Goal: Task Accomplishment & Management: Manage account settings

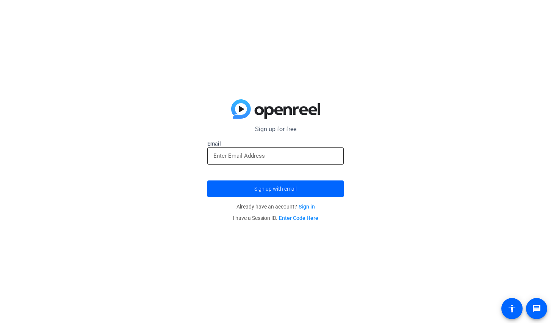
click at [228, 157] on input "email" at bounding box center [275, 155] width 124 height 9
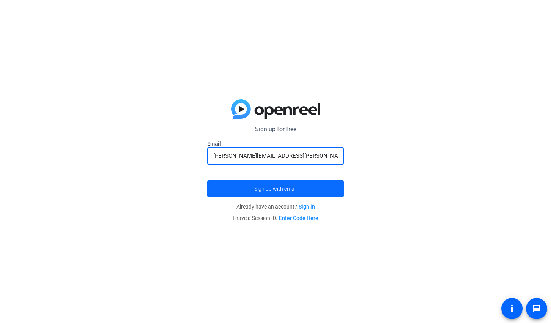
type input "[PERSON_NAME][EMAIL_ADDRESS][PERSON_NAME][DOMAIN_NAME]"
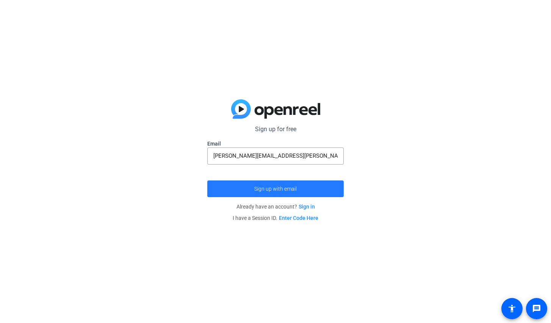
click at [289, 189] on span "Sign up with email" at bounding box center [275, 189] width 42 height 0
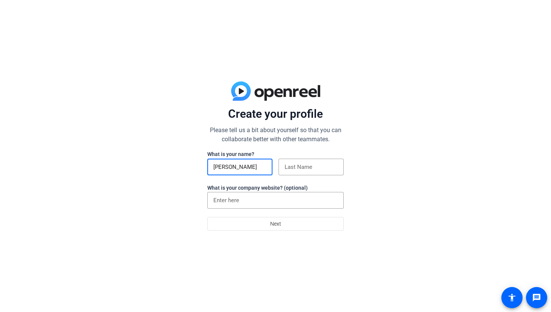
type input "[PERSON_NAME]"
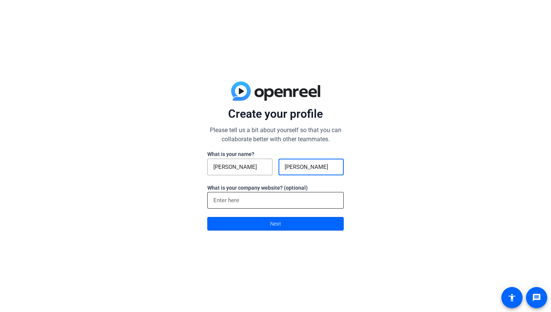
type input "[PERSON_NAME]"
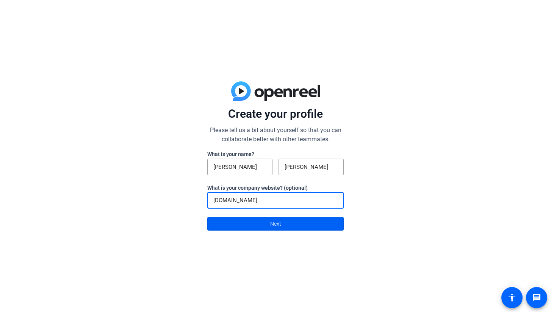
type input "[DOMAIN_NAME]"
click at [281, 227] on span at bounding box center [276, 224] width 136 height 18
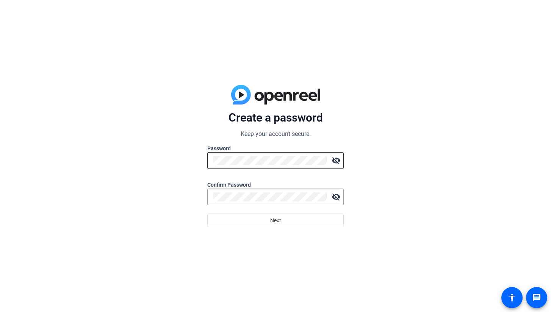
click at [245, 166] on div at bounding box center [270, 160] width 114 height 17
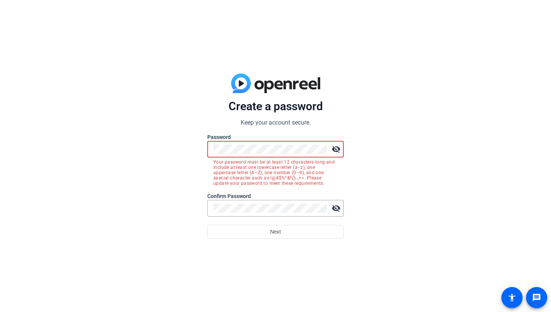
click at [334, 149] on mat-icon "visibility_off" at bounding box center [335, 149] width 15 height 15
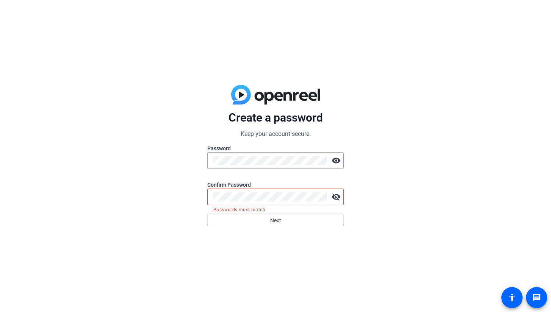
click at [337, 195] on mat-icon "visibility_off" at bounding box center [335, 196] width 15 height 15
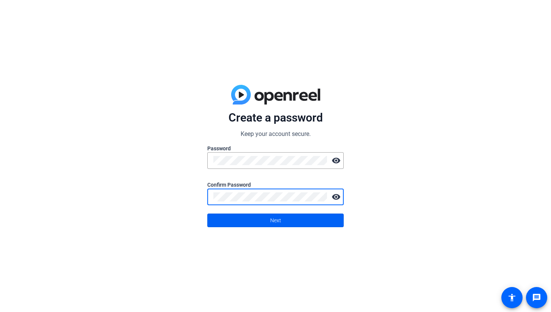
click at [275, 221] on span "Next" at bounding box center [275, 220] width 11 height 14
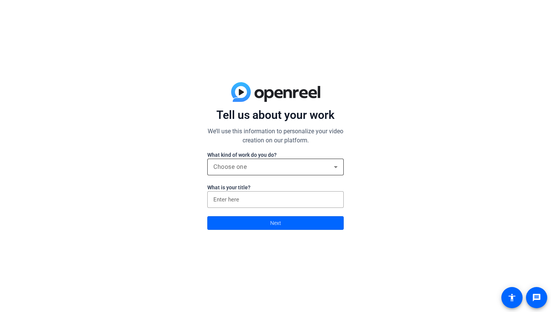
click at [269, 169] on div "Choose one" at bounding box center [273, 166] width 120 height 9
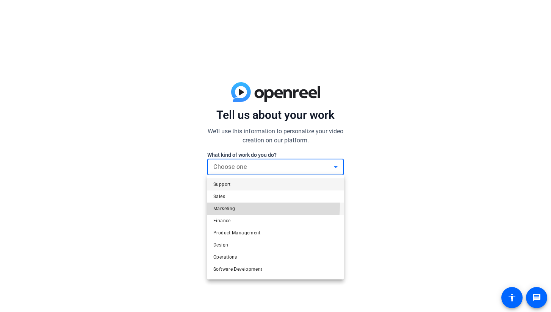
click at [234, 205] on span "Marketing" at bounding box center [224, 208] width 22 height 9
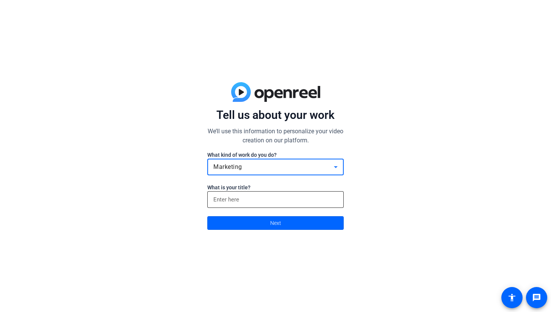
click at [248, 197] on input at bounding box center [275, 199] width 124 height 9
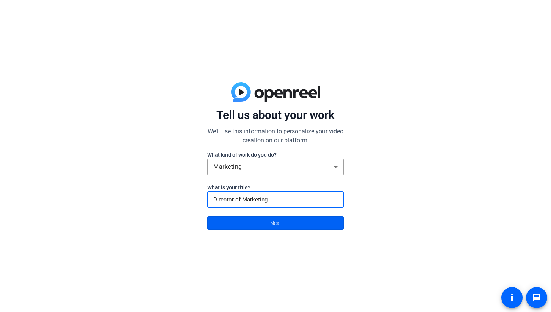
type input "Director of Marketing"
click at [265, 222] on span at bounding box center [276, 223] width 136 height 18
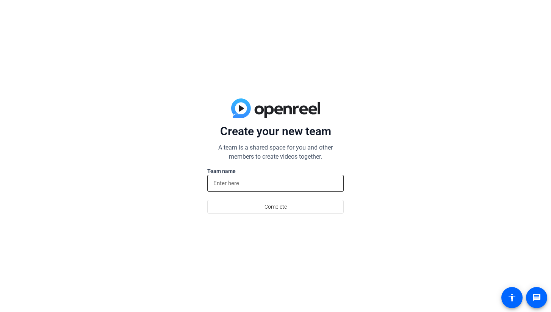
click at [238, 184] on input at bounding box center [275, 183] width 124 height 9
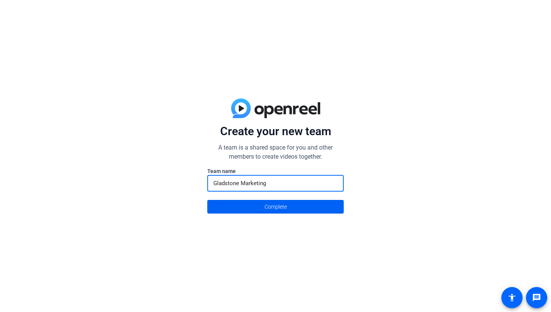
type input "Gladstone Marketing"
click at [276, 211] on span "Complete" at bounding box center [275, 207] width 22 height 14
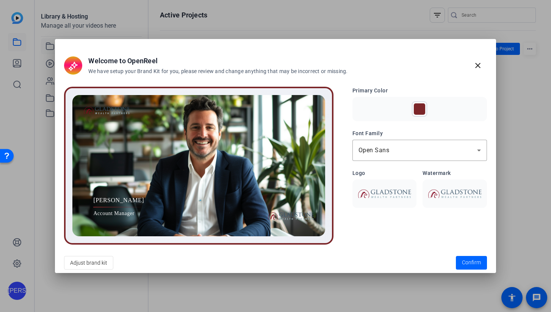
click at [421, 111] on div at bounding box center [419, 108] width 11 height 11
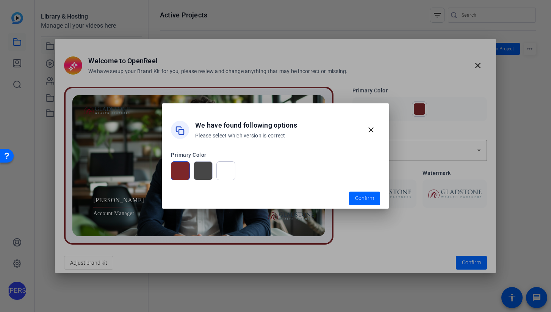
click at [211, 172] on div at bounding box center [203, 170] width 19 height 19
click at [228, 174] on div at bounding box center [225, 170] width 19 height 19
click at [200, 171] on div at bounding box center [203, 170] width 19 height 19
click at [366, 198] on span "Confirm" at bounding box center [364, 198] width 19 height 8
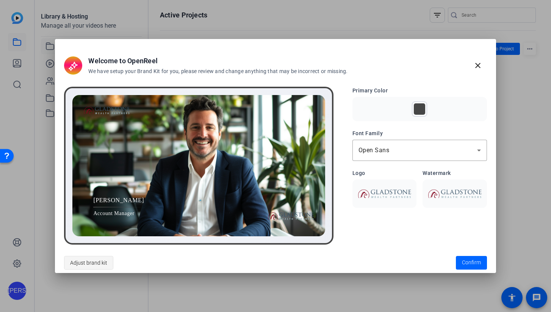
click at [87, 263] on span "Adjust brand kit" at bounding box center [88, 263] width 37 height 14
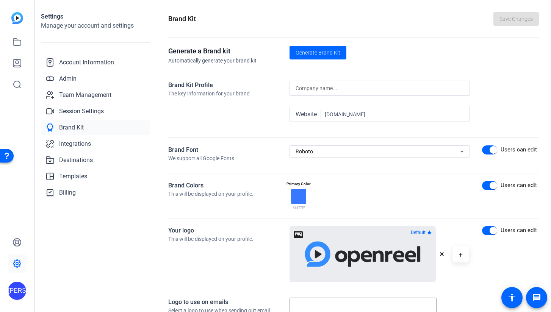
click at [308, 86] on input at bounding box center [379, 88] width 168 height 9
type input "Gladstone Wealth Partners"
click at [333, 155] on div "Roboto" at bounding box center [377, 151] width 164 height 9
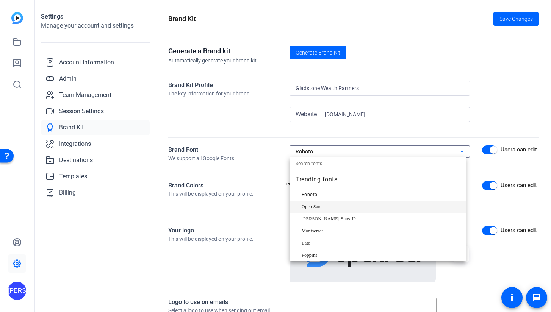
click at [326, 205] on mat-option "Open Sans" at bounding box center [377, 207] width 176 height 12
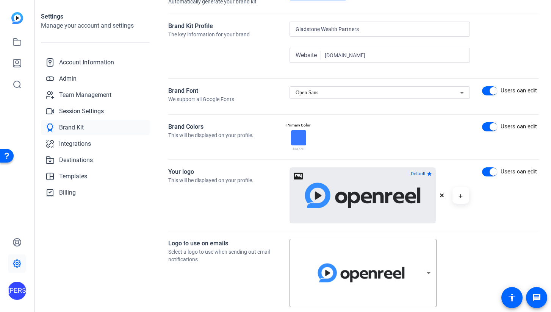
scroll to position [59, 0]
click at [298, 134] on div at bounding box center [298, 137] width 15 height 15
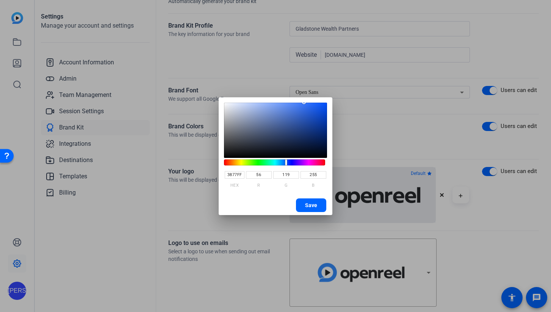
drag, startPoint x: 264, startPoint y: 175, endPoint x: 246, endPoint y: 175, distance: 17.4
click at [246, 175] on input "56" at bounding box center [259, 175] width 26 height 8
type input "0577FF"
type input "5"
type input "3B77FF"
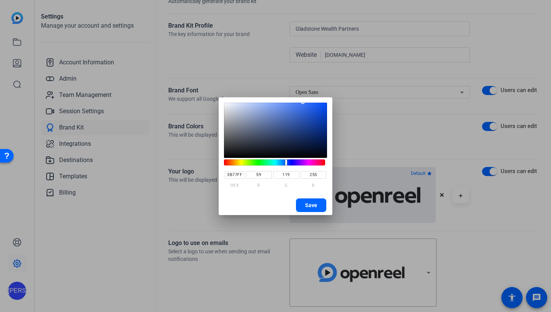
type input "59"
type input "3B07FF"
type input "7"
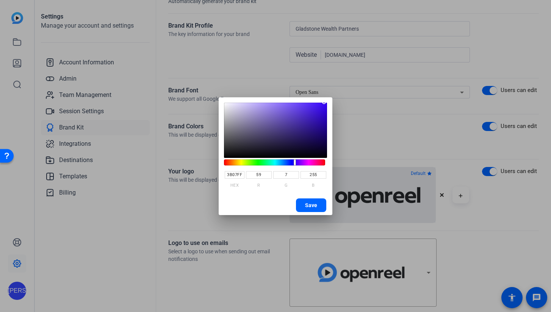
type input "3B4FFF"
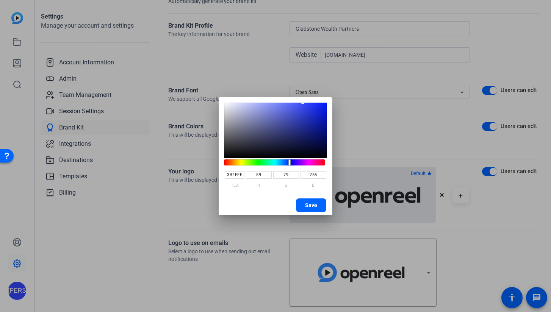
type input "79"
type input "3B4F09"
type input "9"
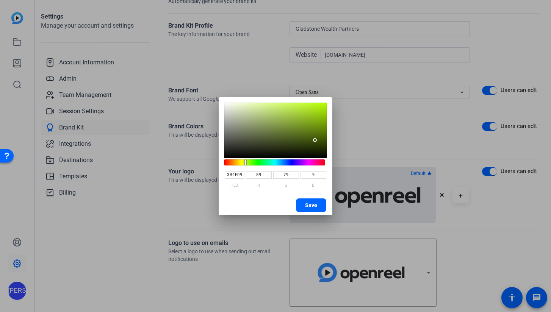
type input "3B4F5F"
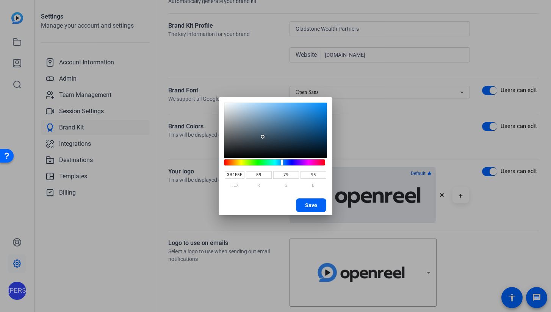
type input "95"
click at [307, 205] on span "Save" at bounding box center [311, 205] width 12 height 11
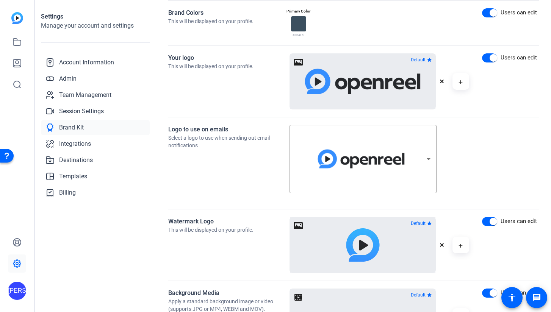
scroll to position [172, 0]
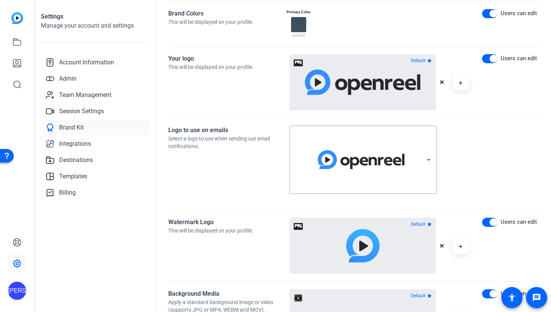
click at [440, 82] on icon "button" at bounding box center [442, 82] width 4 height 4
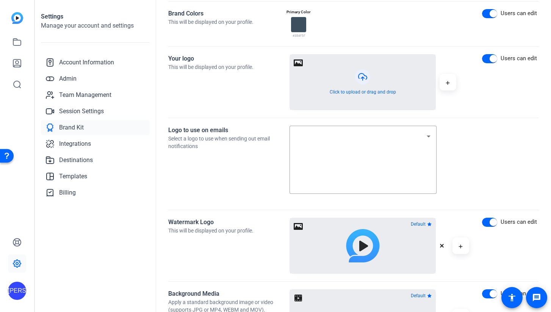
click at [363, 80] on button "button" at bounding box center [362, 82] width 145 height 55
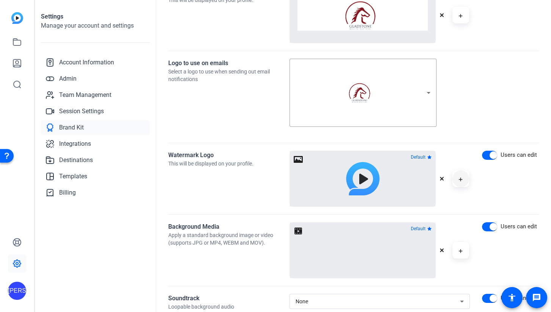
scroll to position [240, 0]
click at [440, 177] on icon "button" at bounding box center [442, 178] width 4 height 4
click at [445, 179] on icon "button" at bounding box center [447, 179] width 4 height 9
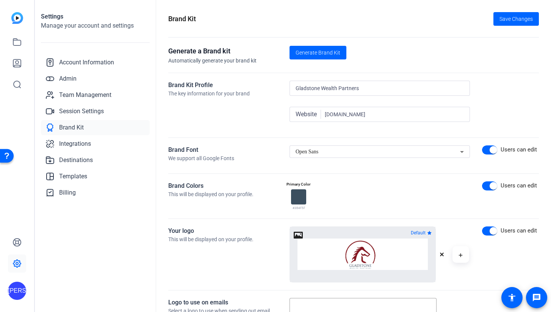
scroll to position [0, 0]
click at [510, 20] on span "Save Changes" at bounding box center [515, 19] width 33 height 8
click at [14, 18] on img at bounding box center [17, 18] width 12 height 12
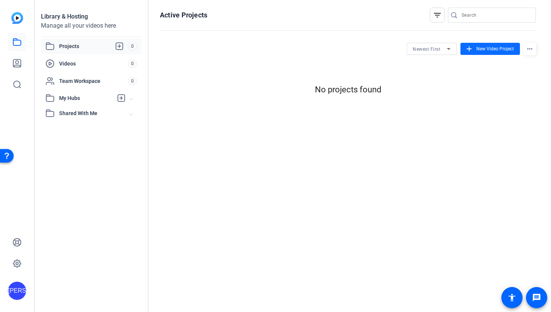
click at [473, 52] on mat-icon "add" at bounding box center [469, 49] width 8 height 8
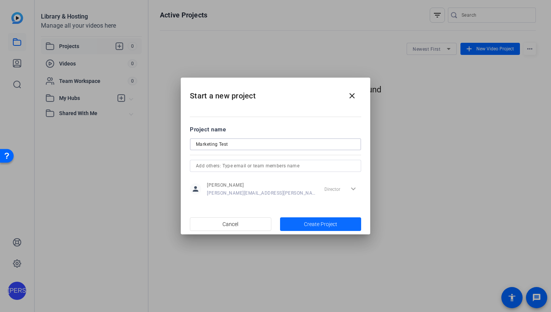
type input "Marketing Test"
click at [316, 225] on span "Create Project" at bounding box center [320, 224] width 33 height 8
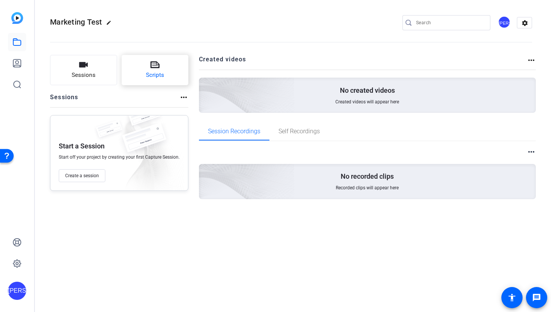
click at [154, 74] on span "Scripts" at bounding box center [155, 75] width 18 height 9
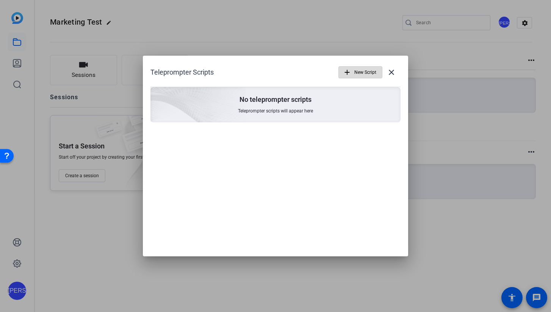
click at [368, 72] on span "New Script" at bounding box center [365, 72] width 22 height 14
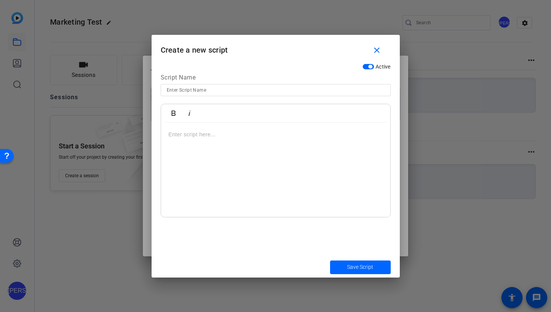
click at [182, 89] on input at bounding box center [276, 90] width 218 height 9
type input "Jody O'Connor | Marketing Intro"
click at [239, 171] on div at bounding box center [275, 170] width 229 height 95
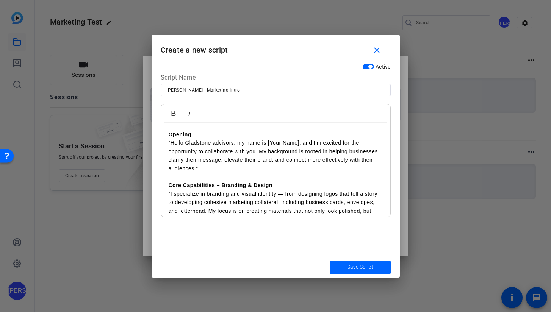
scroll to position [155, 0]
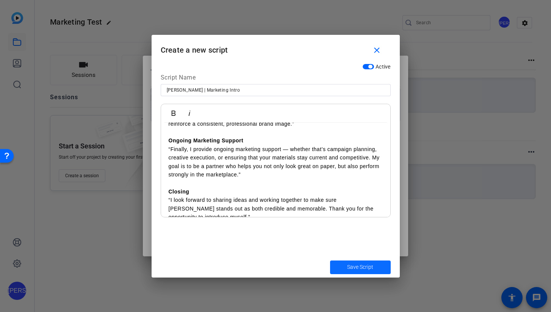
click at [359, 270] on span "Save Script" at bounding box center [360, 267] width 26 height 8
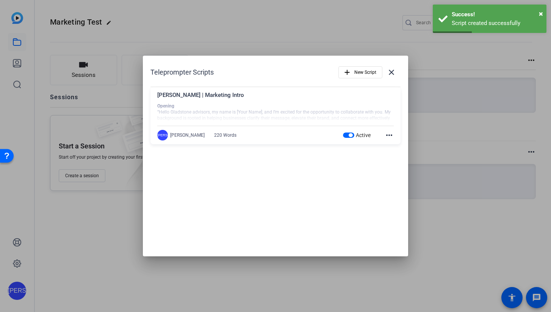
click at [273, 94] on div "Jody O'Connor | Marketing Intro" at bounding box center [275, 97] width 236 height 12
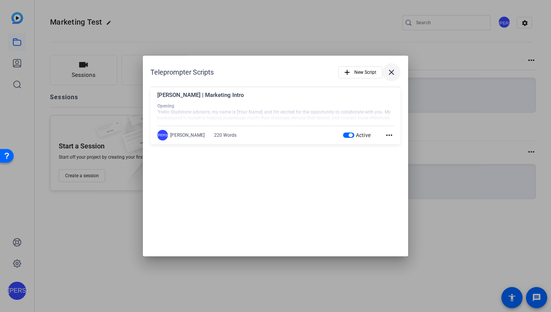
click at [389, 77] on span at bounding box center [391, 72] width 18 height 18
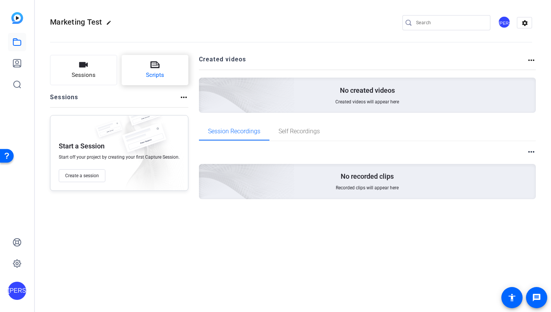
click at [151, 72] on span "Scripts" at bounding box center [155, 75] width 18 height 9
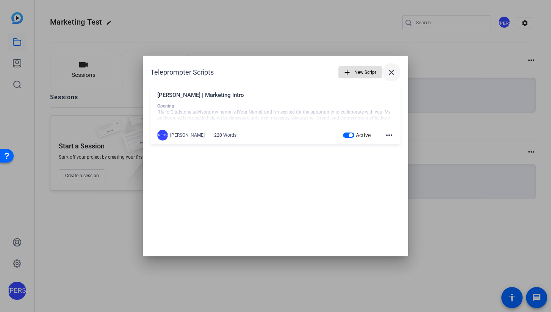
click at [391, 73] on mat-icon "close" at bounding box center [391, 72] width 9 height 9
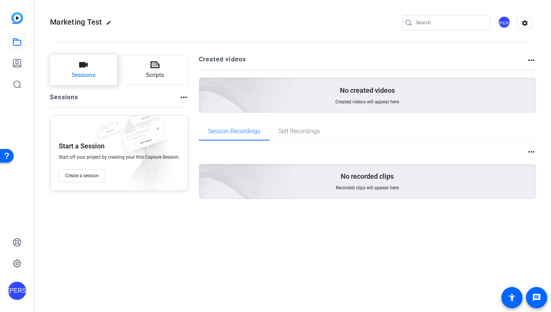
click at [85, 69] on icon "button" at bounding box center [83, 64] width 9 height 9
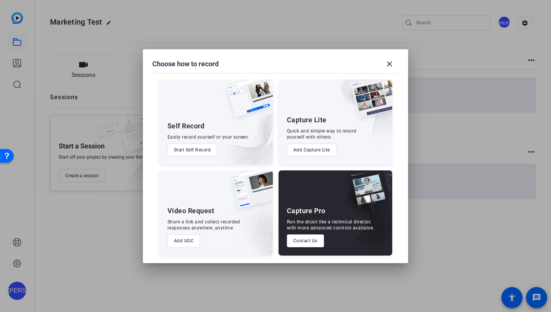
click at [196, 153] on button "Start Self Record" at bounding box center [192, 150] width 50 height 13
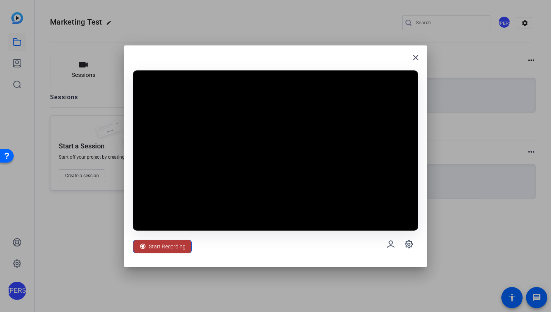
click at [176, 246] on span "Start Recording" at bounding box center [167, 246] width 37 height 14
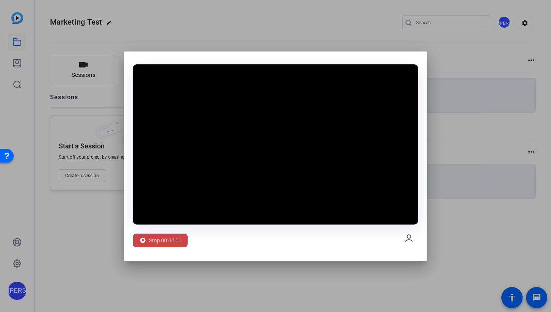
click at [176, 246] on span "Stop 00:00:01" at bounding box center [165, 240] width 33 height 14
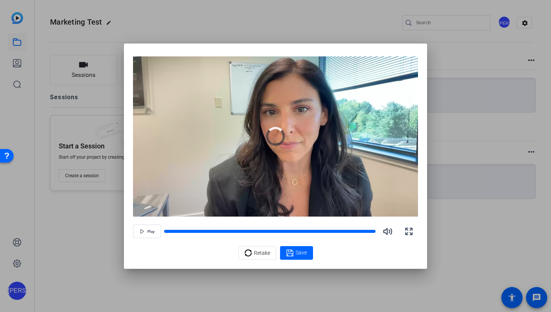
drag, startPoint x: 172, startPoint y: 52, endPoint x: 220, endPoint y: 106, distance: 72.7
click at [221, 106] on div "Video Player is loading. Play Video Play Mute Current Time 0:00 / Duration 0:02…" at bounding box center [275, 156] width 303 height 225
click at [264, 251] on span "Retake" at bounding box center [262, 253] width 16 height 14
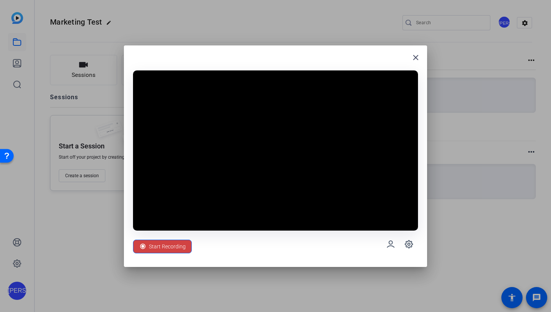
drag, startPoint x: 226, startPoint y: 58, endPoint x: 301, endPoint y: 75, distance: 76.9
click at [301, 75] on div "close Start Recording" at bounding box center [275, 156] width 303 height 222
click at [417, 55] on mat-icon "close" at bounding box center [415, 57] width 9 height 9
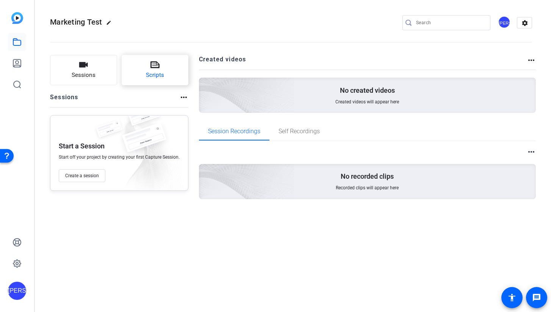
click at [150, 72] on span "Scripts" at bounding box center [155, 75] width 18 height 9
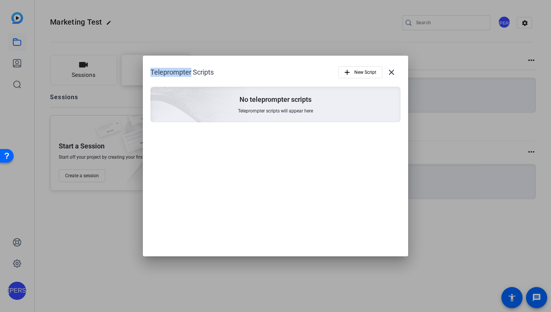
click at [150, 72] on div "Teleprompter Scripts add New Script close No teleprompter scripts Teleprompter …" at bounding box center [275, 156] width 265 height 201
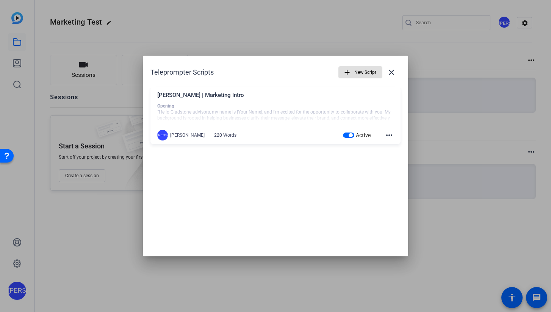
click at [387, 136] on mat-icon "more_horiz" at bounding box center [388, 135] width 9 height 9
click at [233, 136] on div at bounding box center [275, 156] width 551 height 312
click at [164, 136] on div "[PERSON_NAME]" at bounding box center [162, 135] width 11 height 11
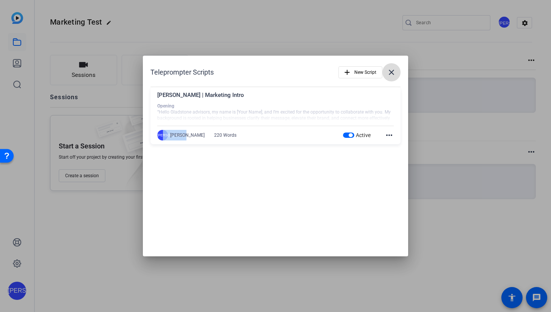
click at [392, 72] on mat-icon "close" at bounding box center [391, 72] width 9 height 9
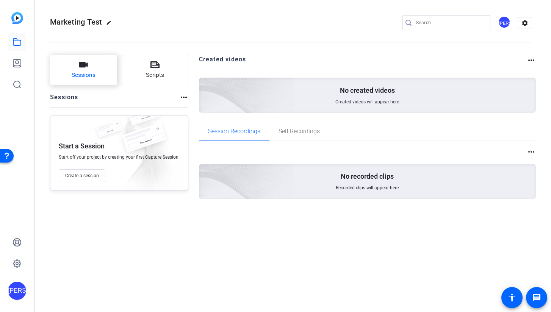
click at [92, 67] on button "Sessions" at bounding box center [83, 70] width 67 height 30
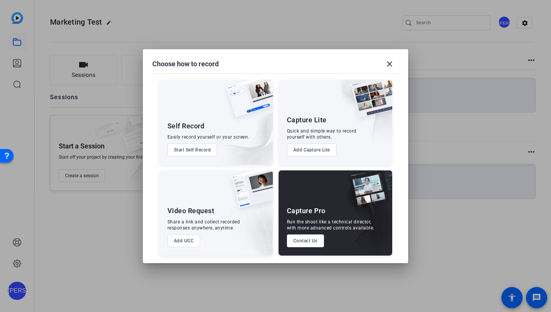
click at [195, 151] on button "Start Self Record" at bounding box center [192, 150] width 50 height 13
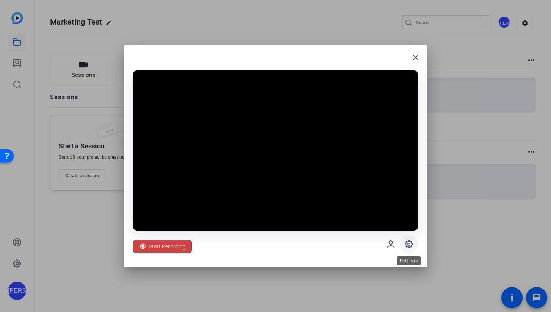
click at [411, 244] on icon at bounding box center [408, 244] width 9 height 9
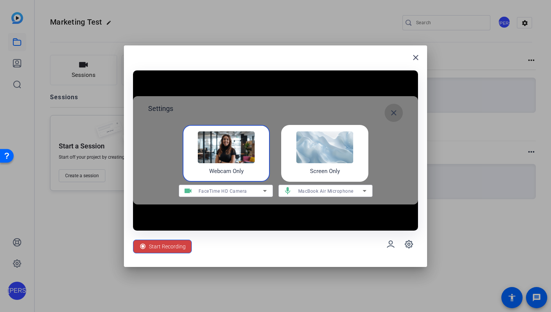
click at [397, 114] on mat-icon "close" at bounding box center [393, 112] width 9 height 9
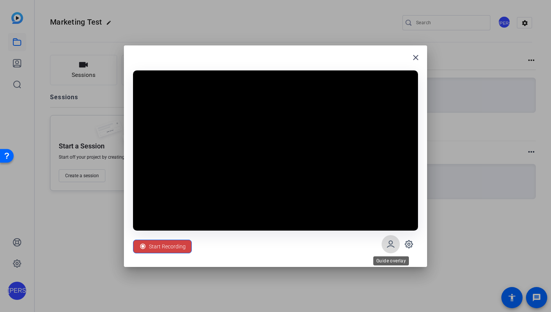
click at [392, 244] on icon at bounding box center [390, 244] width 9 height 9
click at [178, 248] on span "Start Recording" at bounding box center [167, 246] width 37 height 14
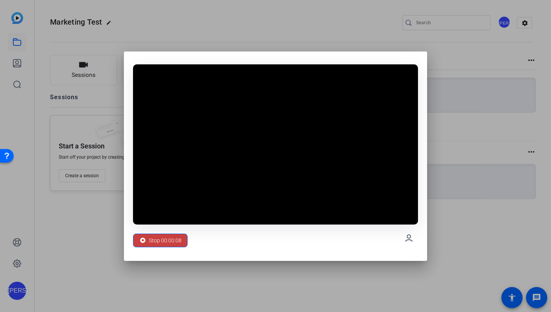
click at [170, 241] on span "Stop 00:00:08" at bounding box center [165, 240] width 33 height 14
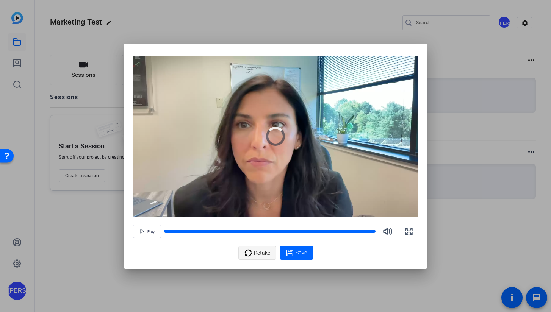
click at [261, 251] on span "Retake" at bounding box center [262, 253] width 16 height 14
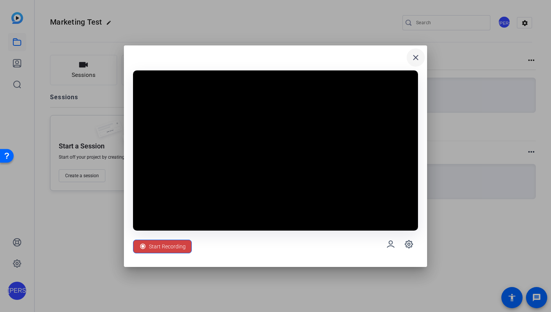
click at [416, 56] on mat-icon "close" at bounding box center [415, 57] width 9 height 9
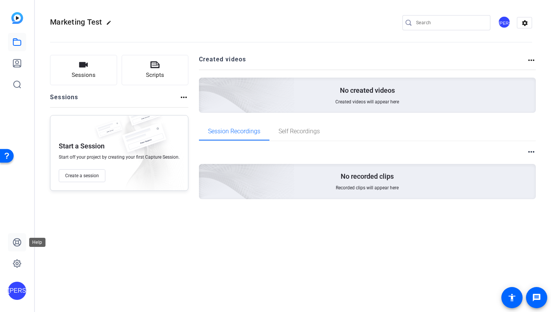
click at [14, 244] on icon at bounding box center [16, 242] width 9 height 9
click at [527, 20] on mat-icon "settings" at bounding box center [524, 22] width 15 height 11
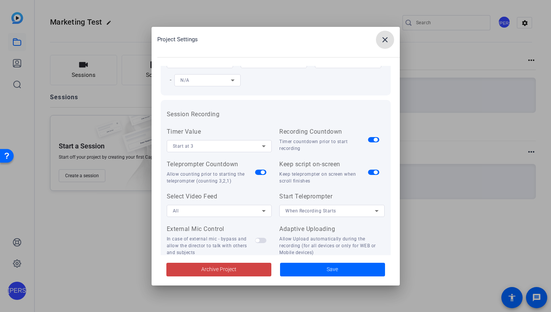
scroll to position [44, 0]
click at [311, 209] on span "When Recording Starts" at bounding box center [310, 210] width 51 height 5
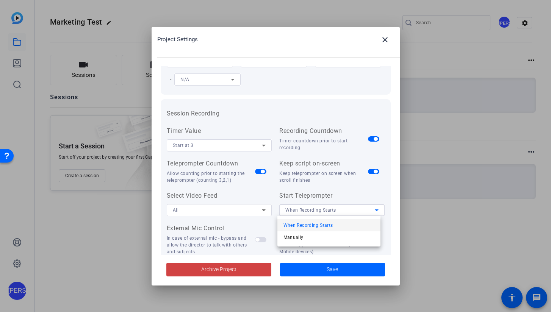
click at [308, 226] on span "When Recording Starts" at bounding box center [308, 225] width 50 height 9
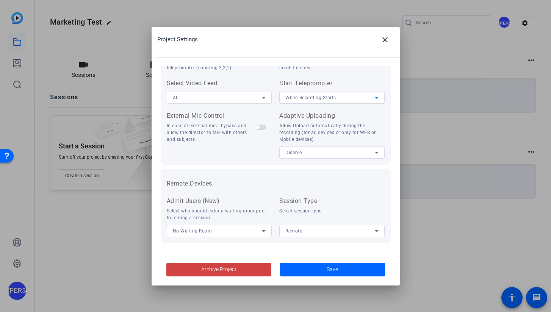
scroll to position [156, 0]
click at [331, 232] on div "Remote" at bounding box center [329, 230] width 89 height 9
click at [350, 190] on div at bounding box center [275, 156] width 551 height 312
click at [331, 268] on span "Save" at bounding box center [331, 269] width 11 height 8
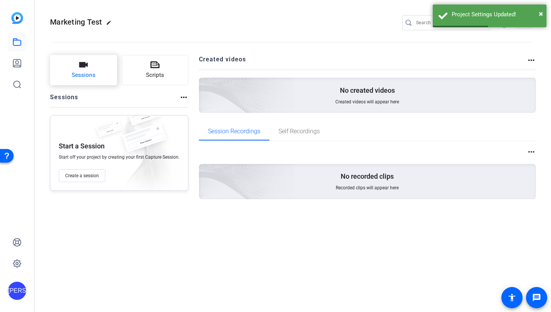
click at [90, 74] on span "Sessions" at bounding box center [84, 75] width 24 height 9
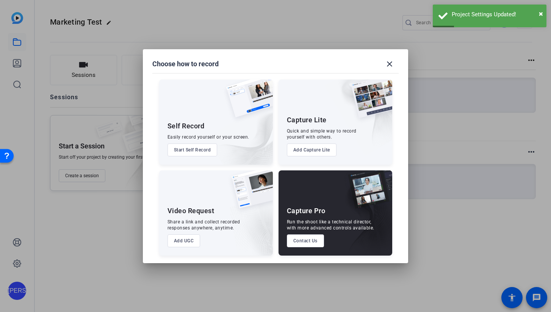
click at [185, 151] on button "Start Self Record" at bounding box center [192, 150] width 50 height 13
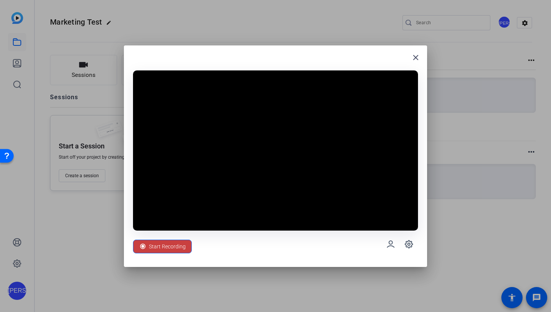
click at [163, 248] on span "Start Recording" at bounding box center [167, 246] width 37 height 14
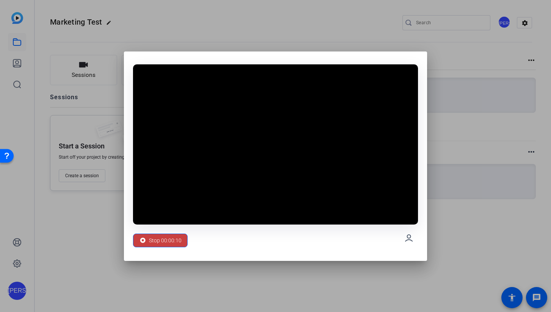
click at [148, 240] on div "Stop 00:00:10" at bounding box center [160, 240] width 42 height 14
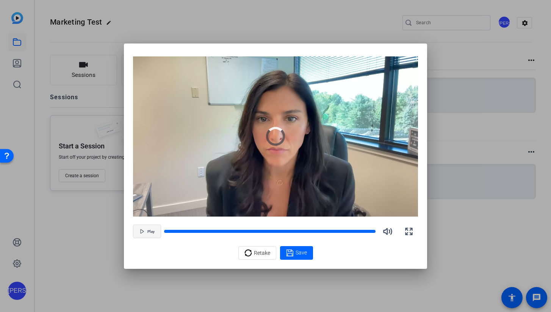
click at [149, 231] on span "Play" at bounding box center [150, 232] width 7 height 5
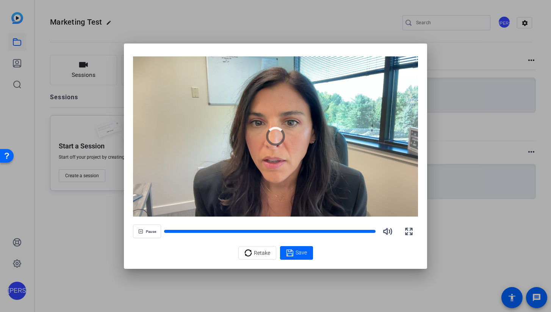
click at [193, 56] on video "Video Player" at bounding box center [275, 136] width 285 height 160
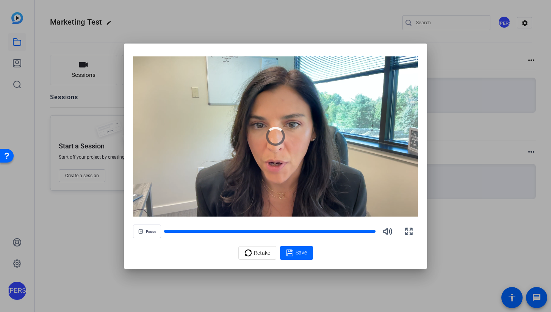
click at [119, 63] on div at bounding box center [275, 156] width 551 height 312
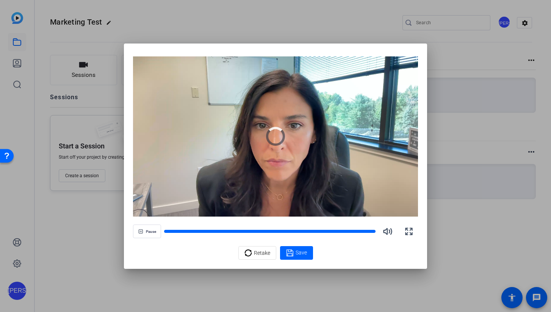
click at [119, 63] on div at bounding box center [275, 156] width 551 height 312
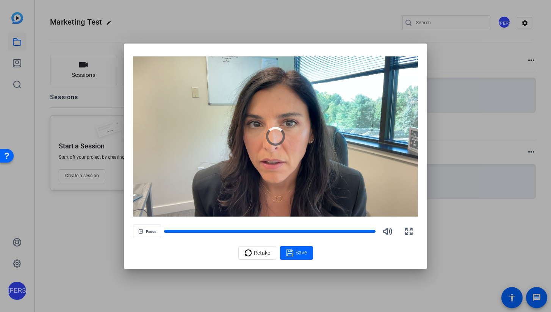
click at [119, 63] on div at bounding box center [275, 156] width 551 height 312
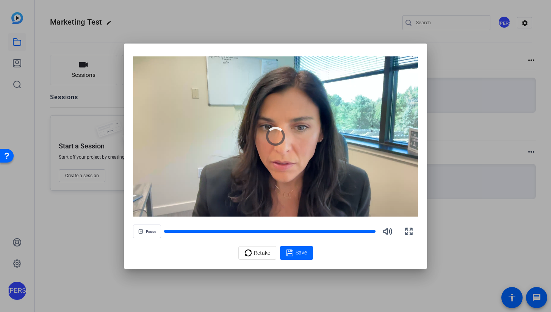
click at [117, 62] on div at bounding box center [275, 156] width 551 height 312
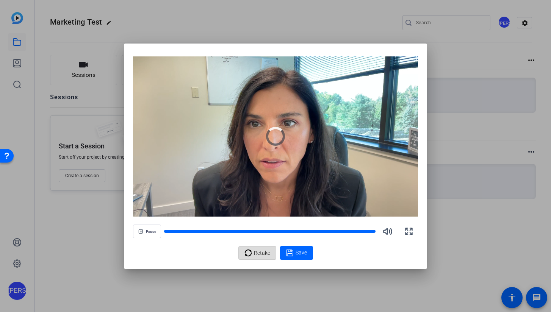
click at [258, 251] on span "Retake" at bounding box center [262, 253] width 16 height 14
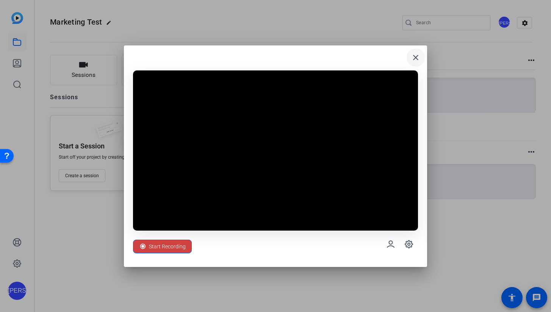
click at [415, 59] on mat-icon "close" at bounding box center [415, 57] width 9 height 9
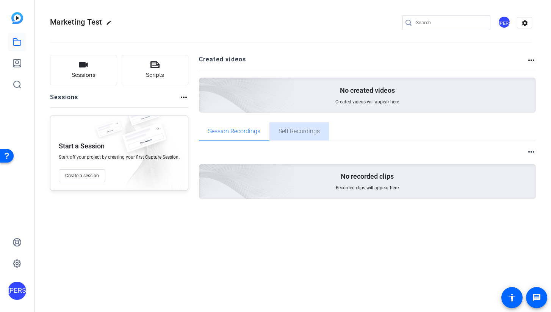
click at [304, 132] on span "Self Recordings" at bounding box center [298, 131] width 41 height 6
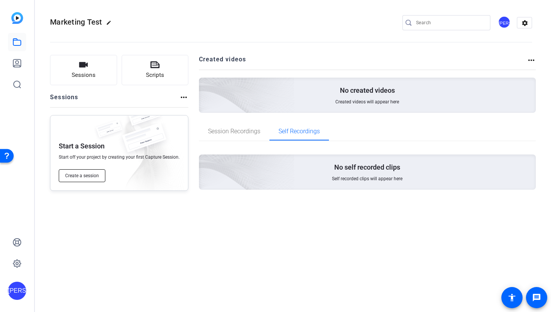
click at [81, 172] on button "Create a session" at bounding box center [82, 175] width 47 height 13
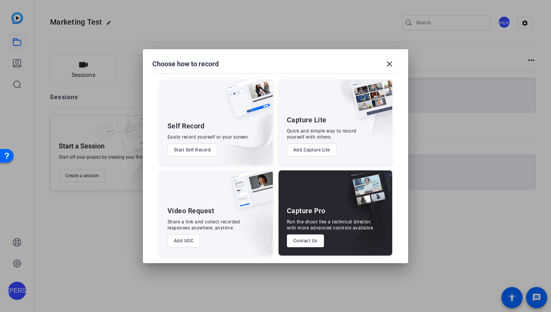
click at [183, 148] on button "Start Self Record" at bounding box center [192, 150] width 50 height 13
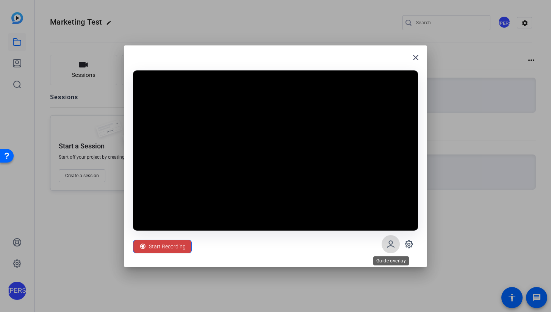
click at [389, 244] on icon at bounding box center [390, 244] width 9 height 9
click at [411, 245] on icon at bounding box center [408, 244] width 9 height 9
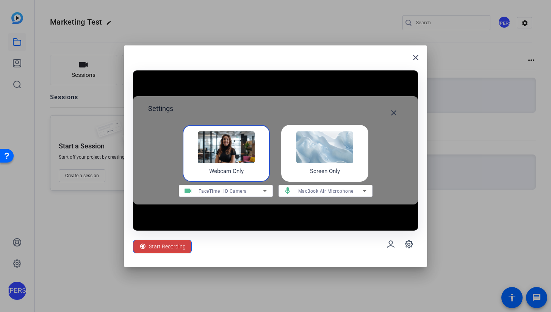
click at [240, 153] on img at bounding box center [226, 147] width 57 height 32
click at [266, 191] on icon at bounding box center [264, 190] width 9 height 9
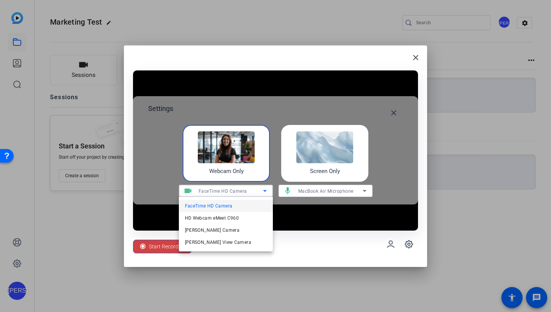
click at [366, 191] on div at bounding box center [275, 156] width 551 height 312
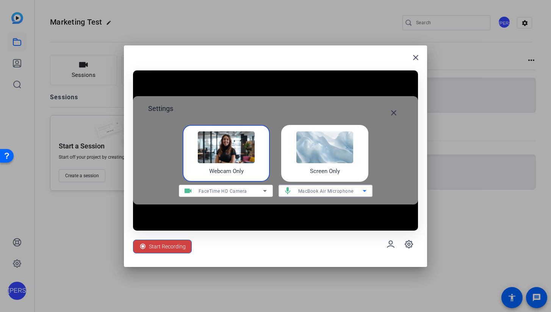
click at [366, 191] on icon at bounding box center [364, 190] width 9 height 9
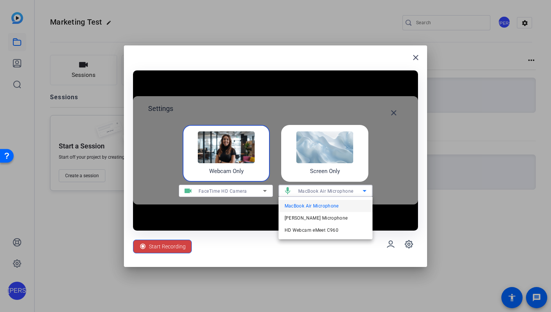
click at [357, 192] on div at bounding box center [275, 156] width 551 height 312
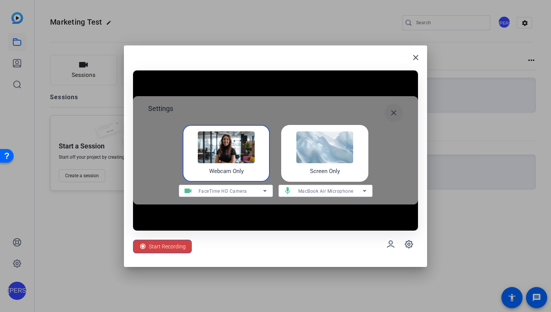
click at [393, 115] on mat-icon "close" at bounding box center [393, 112] width 9 height 9
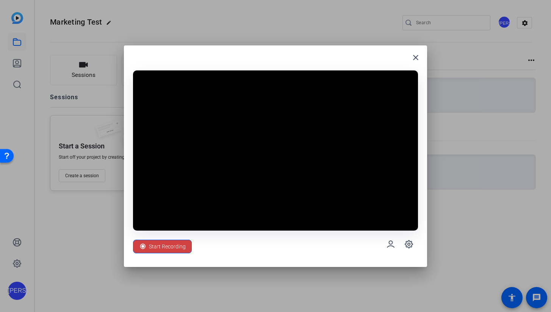
click at [437, 107] on div at bounding box center [275, 156] width 551 height 312
drag, startPoint x: 486, startPoint y: 102, endPoint x: 490, endPoint y: 104, distance: 4.7
click at [487, 102] on div at bounding box center [275, 156] width 551 height 312
drag, startPoint x: 35, startPoint y: 317, endPoint x: 546, endPoint y: 287, distance: 511.4
click at [232, 312] on html "Accessibility Screen-Reader Guide, Feedback, and Issue Reporting | New window J…" at bounding box center [275, 156] width 551 height 312
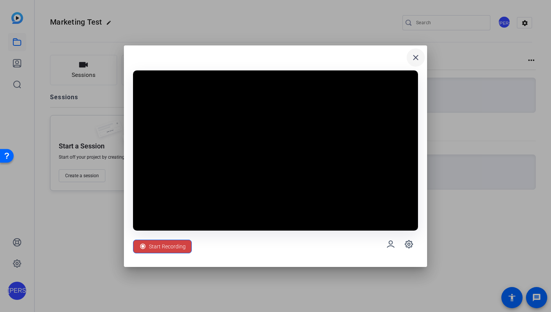
click at [418, 59] on mat-icon "close" at bounding box center [415, 57] width 9 height 9
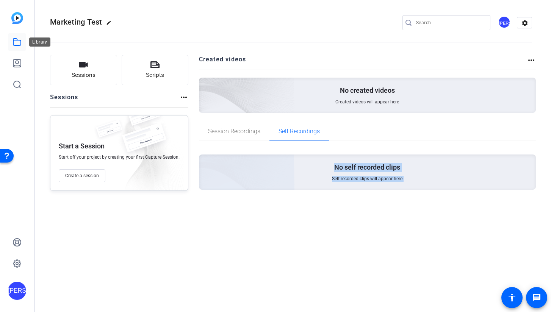
click at [14, 40] on icon at bounding box center [17, 42] width 8 height 7
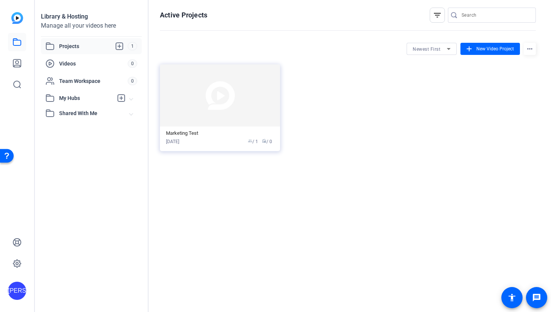
click at [72, 46] on span "Projects" at bounding box center [93, 46] width 69 height 9
click at [225, 99] on img at bounding box center [220, 95] width 120 height 62
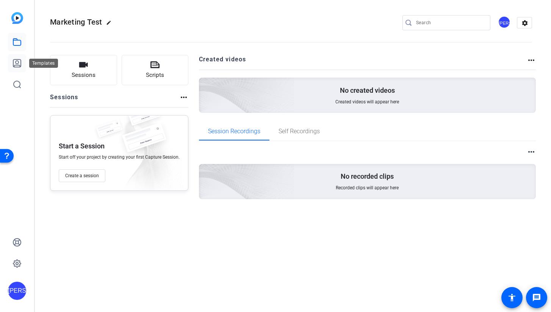
click at [17, 59] on icon at bounding box center [16, 63] width 9 height 9
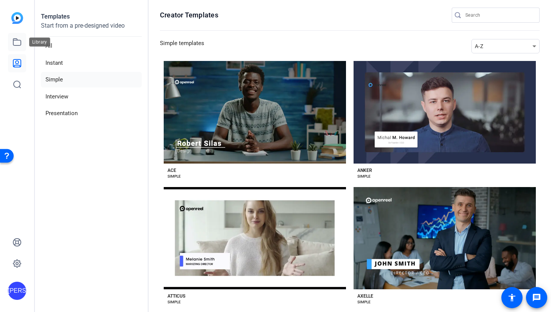
click at [19, 44] on icon at bounding box center [16, 41] width 9 height 9
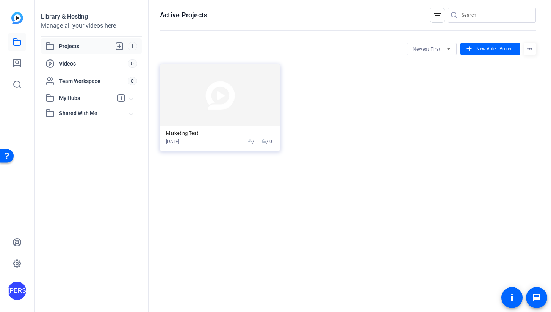
click at [77, 46] on span "Projects" at bounding box center [93, 46] width 69 height 9
click at [196, 131] on div "Marketing Test" at bounding box center [220, 133] width 108 height 6
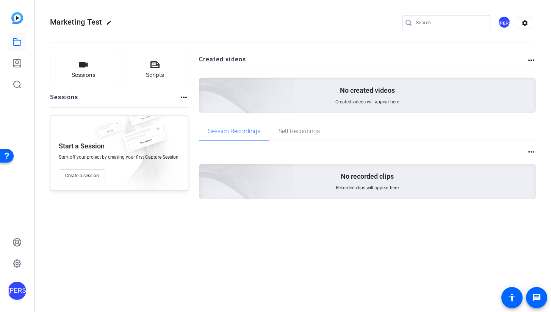
click at [110, 22] on mat-icon "edit" at bounding box center [110, 24] width 9 height 9
click at [145, 28] on openreel-divider-bar at bounding box center [291, 39] width 482 height 23
click at [16, 44] on icon at bounding box center [16, 41] width 9 height 9
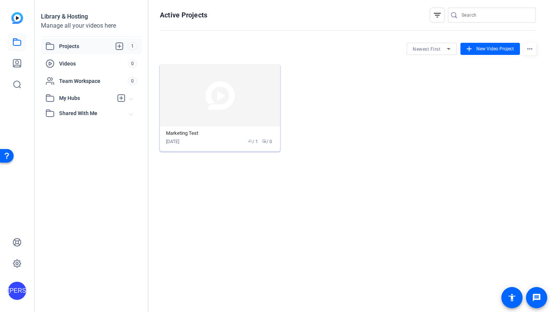
click at [219, 103] on img at bounding box center [220, 95] width 120 height 62
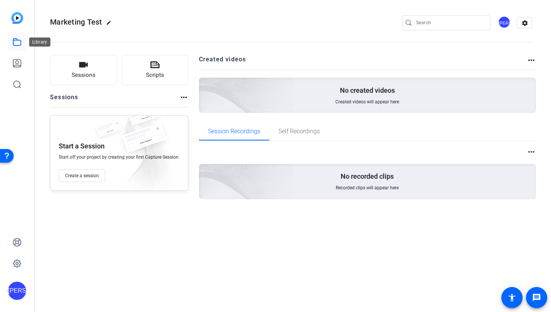
click at [17, 44] on icon at bounding box center [16, 41] width 9 height 9
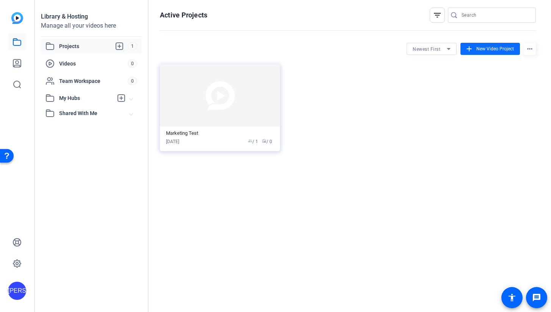
click at [492, 49] on span "New Video Project" at bounding box center [494, 48] width 37 height 7
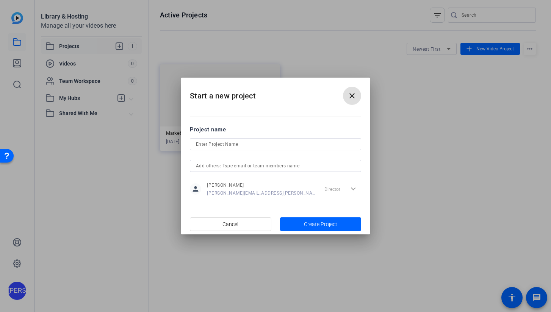
scroll to position [0, 0]
type input "TEST VIDEO"
click at [323, 228] on span "Create Project" at bounding box center [320, 224] width 33 height 8
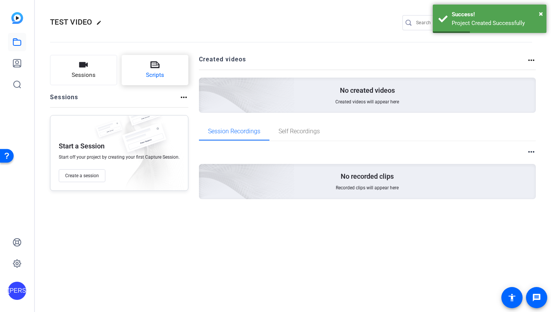
click at [155, 69] on icon at bounding box center [154, 64] width 9 height 9
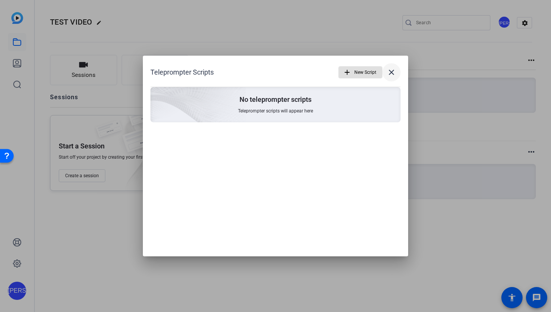
click at [391, 71] on mat-icon "close" at bounding box center [391, 72] width 9 height 9
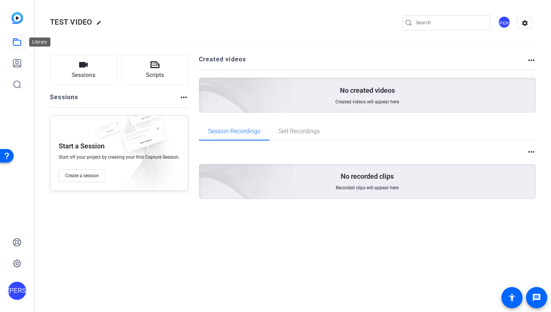
click at [14, 41] on icon at bounding box center [16, 41] width 9 height 9
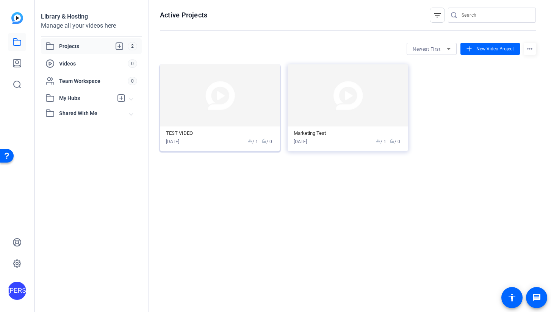
click at [185, 137] on div "TEST VIDEO Sep 04, 2025 group / 1 radio / 0" at bounding box center [220, 137] width 108 height 15
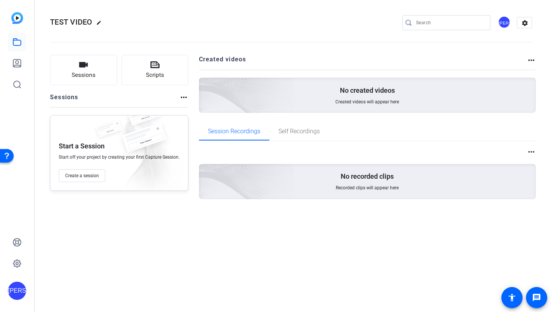
click at [97, 21] on mat-icon "edit" at bounding box center [100, 24] width 9 height 9
click at [128, 22] on span "clear" at bounding box center [129, 22] width 9 height 9
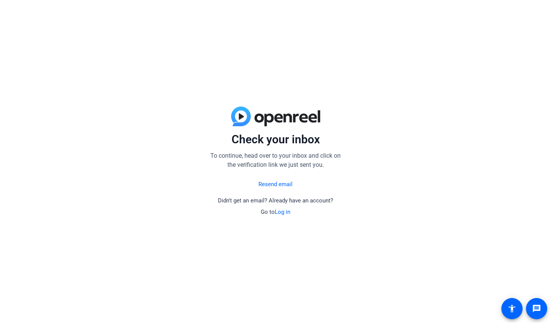
click at [280, 213] on link "Log in" at bounding box center [283, 211] width 16 height 7
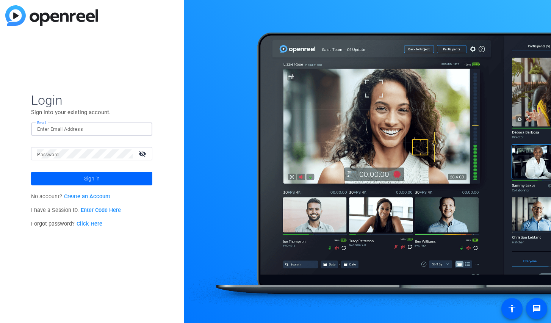
type input "[PERSON_NAME][EMAIL_ADDRESS][PERSON_NAME][DOMAIN_NAME]"
click at [92, 178] on button "Sign in" at bounding box center [91, 179] width 121 height 14
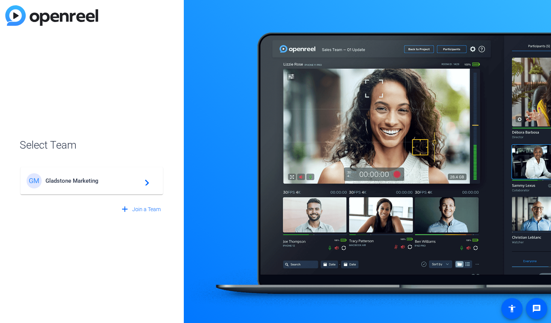
click at [100, 186] on div "GM Gladstone Marketing navigate_next" at bounding box center [92, 180] width 130 height 15
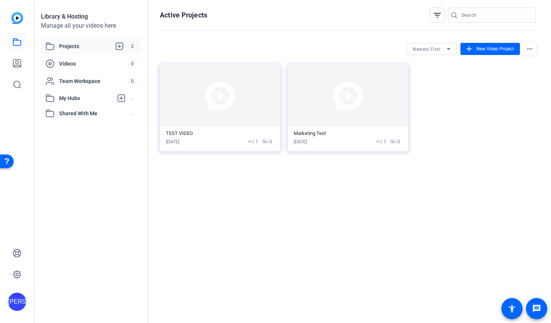
click at [85, 45] on span "Projects" at bounding box center [93, 46] width 69 height 9
click at [214, 95] on img at bounding box center [220, 95] width 120 height 62
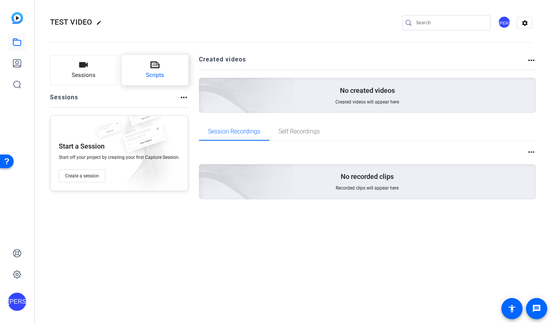
click at [161, 75] on span "Scripts" at bounding box center [155, 75] width 18 height 9
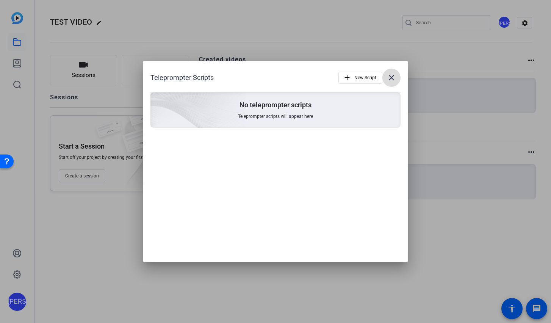
click at [392, 75] on mat-icon "close" at bounding box center [391, 77] width 9 height 9
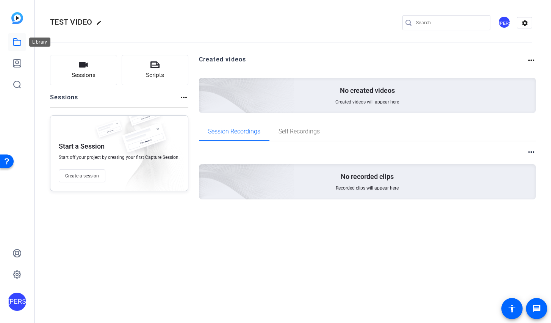
click at [18, 44] on icon at bounding box center [16, 41] width 9 height 9
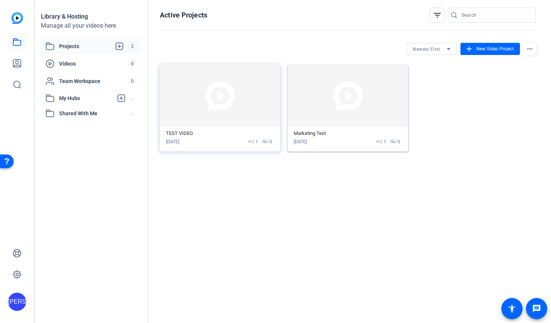
click at [333, 87] on img at bounding box center [347, 95] width 120 height 62
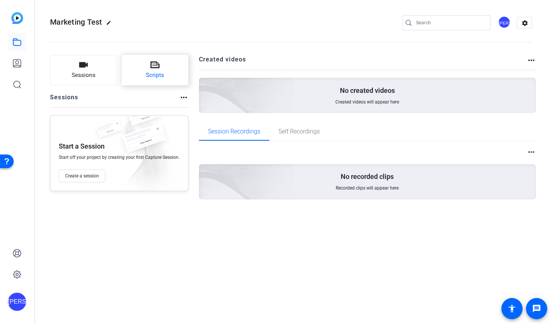
click at [153, 65] on icon at bounding box center [154, 64] width 9 height 9
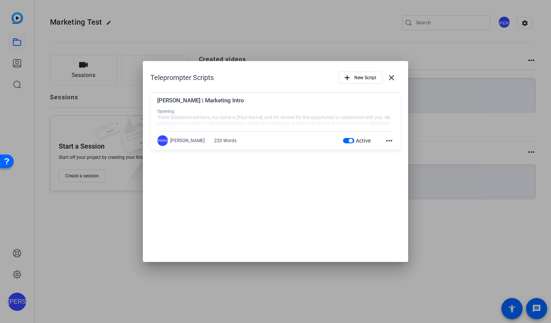
click at [390, 141] on mat-icon "more_horiz" at bounding box center [388, 140] width 9 height 9
click at [393, 152] on span "Edit" at bounding box center [405, 151] width 30 height 9
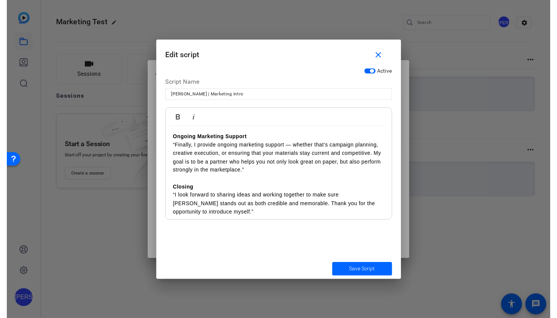
scroll to position [162, 0]
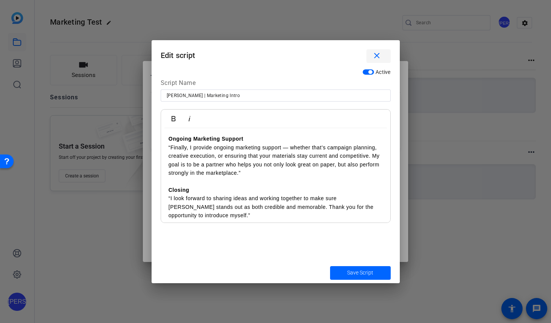
click at [378, 55] on mat-icon "close" at bounding box center [376, 55] width 9 height 9
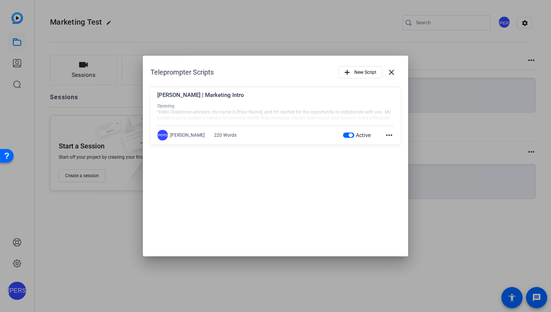
click at [389, 136] on mat-icon "more_horiz" at bounding box center [388, 135] width 9 height 9
click at [318, 69] on div at bounding box center [275, 156] width 551 height 312
click at [393, 74] on mat-icon "close" at bounding box center [391, 72] width 9 height 9
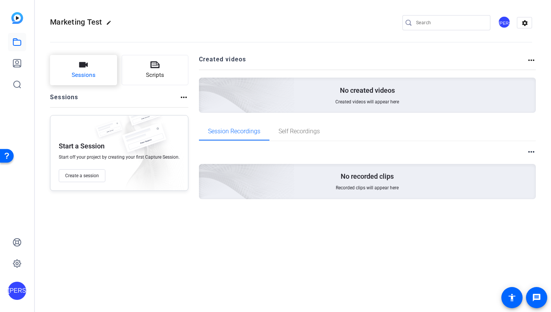
click at [78, 67] on button "Sessions" at bounding box center [83, 70] width 67 height 30
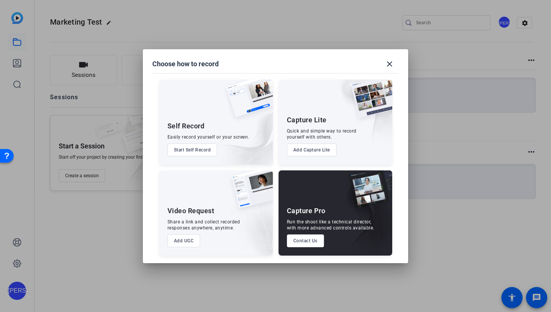
click at [196, 150] on button "Start Self Record" at bounding box center [192, 150] width 50 height 13
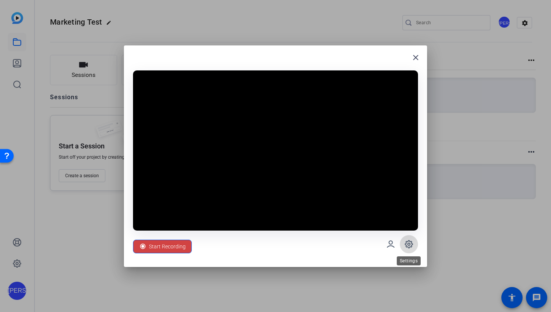
click at [408, 249] on span at bounding box center [409, 244] width 18 height 18
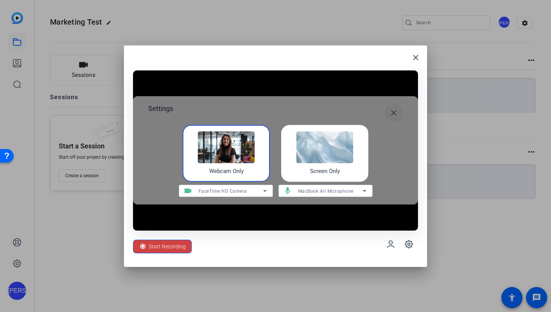
click at [392, 110] on mat-icon "close" at bounding box center [393, 112] width 9 height 9
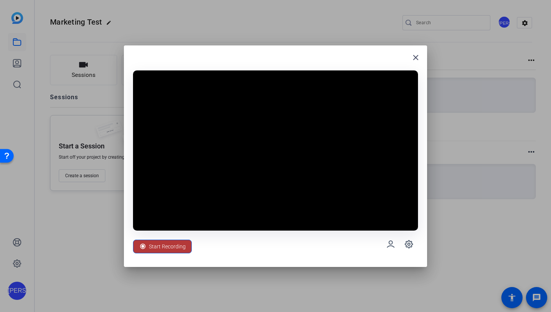
click at [164, 244] on span "Start Recording" at bounding box center [167, 246] width 37 height 14
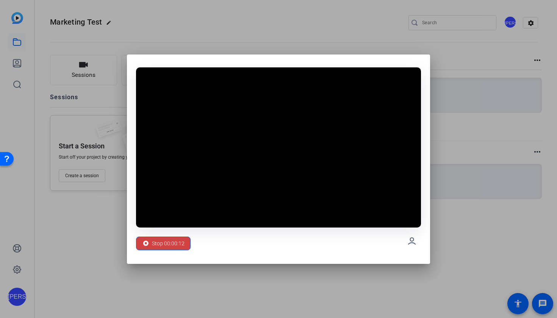
drag, startPoint x: 222, startPoint y: 62, endPoint x: 205, endPoint y: 8, distance: 56.8
click at [0, 0] on div "Stop 00:00:12" at bounding box center [0, 0] width 0 height 0
click at [413, 241] on icon at bounding box center [411, 241] width 9 height 9
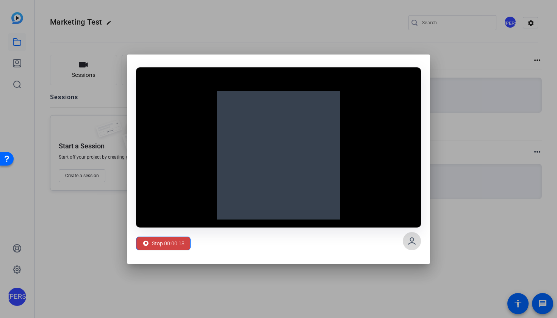
click at [413, 241] on icon at bounding box center [411, 241] width 9 height 9
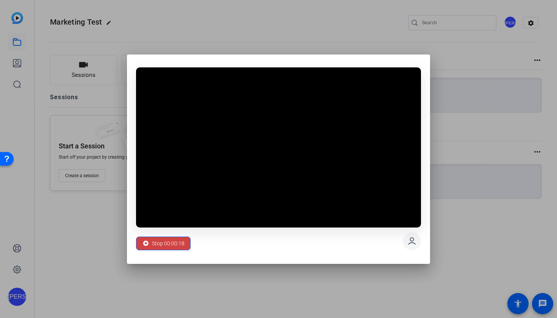
click at [413, 241] on icon at bounding box center [411, 241] width 9 height 9
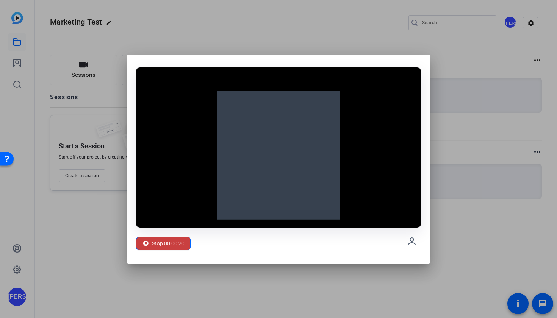
click at [166, 246] on span "Stop 00:00:20" at bounding box center [168, 243] width 33 height 14
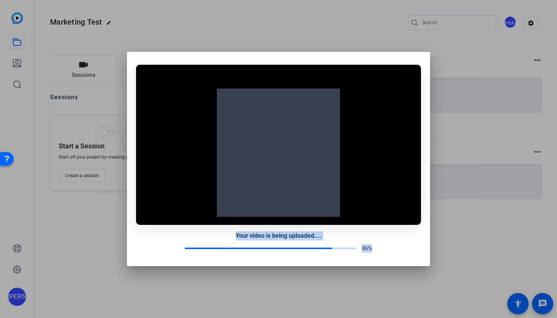
click at [166, 246] on div "86%" at bounding box center [278, 248] width 285 height 9
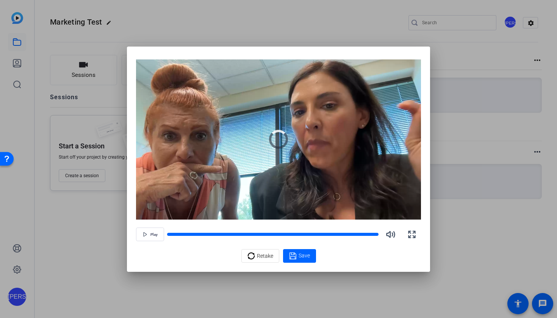
click at [362, 15] on div at bounding box center [278, 159] width 557 height 318
click at [412, 234] on icon "button" at bounding box center [411, 234] width 9 height 9
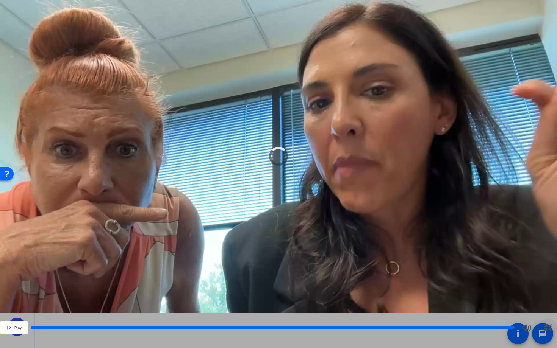
click at [550, 322] on icon "button" at bounding box center [547, 327] width 9 height 9
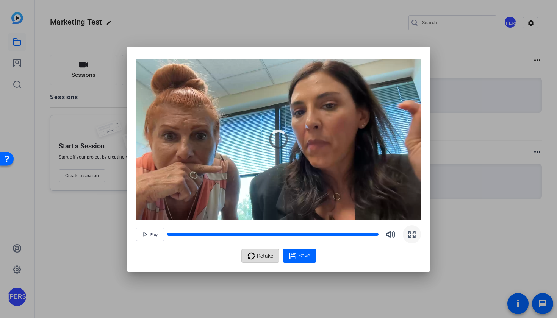
click at [265, 253] on span "Retake" at bounding box center [265, 256] width 16 height 14
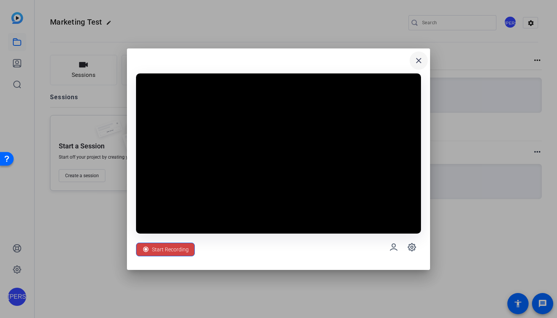
click at [420, 60] on mat-icon "close" at bounding box center [418, 60] width 9 height 9
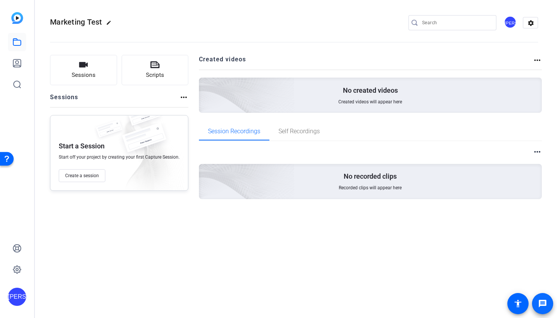
click at [541, 298] on span at bounding box center [542, 304] width 18 height 18
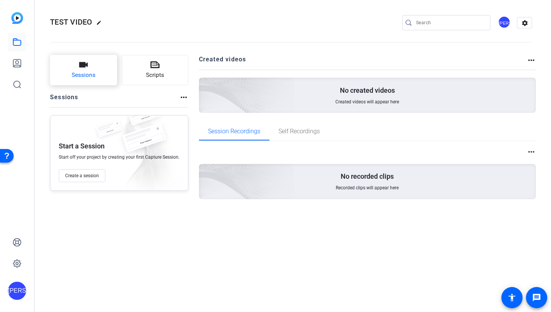
click at [80, 72] on span "Sessions" at bounding box center [84, 75] width 24 height 9
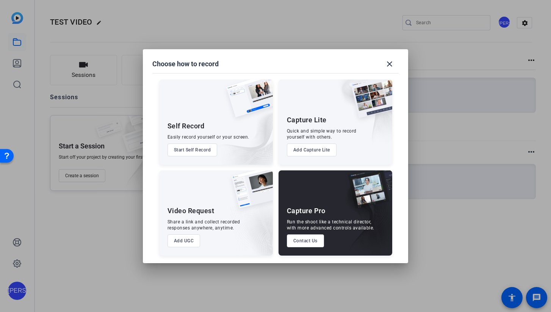
click at [187, 239] on button "Add UGC" at bounding box center [183, 240] width 33 height 13
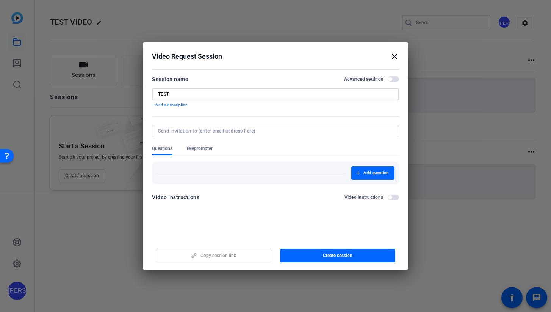
type input "TEST"
type input "[PERSON_NAME][EMAIL_ADDRESS][PERSON_NAME][DOMAIN_NAME]"
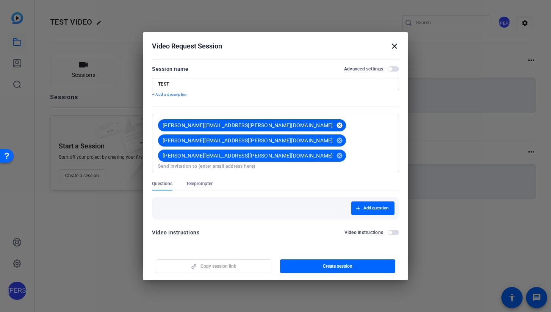
click at [333, 129] on mat-icon "cancel" at bounding box center [339, 125] width 13 height 7
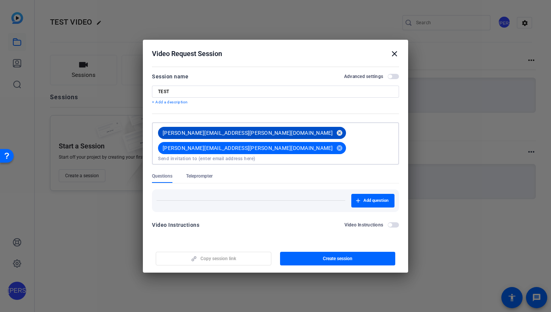
click at [333, 135] on mat-icon "cancel" at bounding box center [339, 133] width 13 height 7
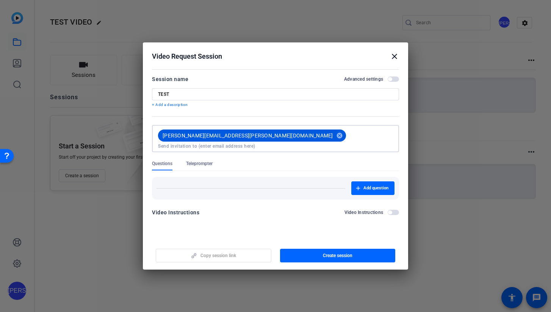
click at [200, 161] on span "Teleprompter" at bounding box center [199, 164] width 27 height 6
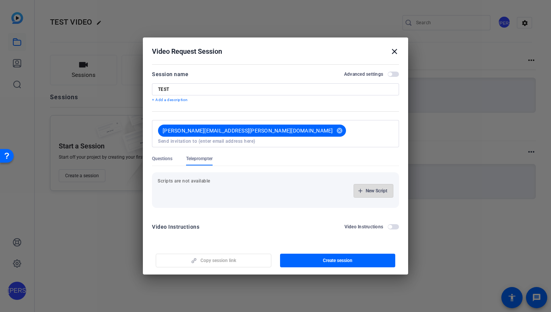
click at [378, 188] on span "New Script" at bounding box center [376, 191] width 22 height 6
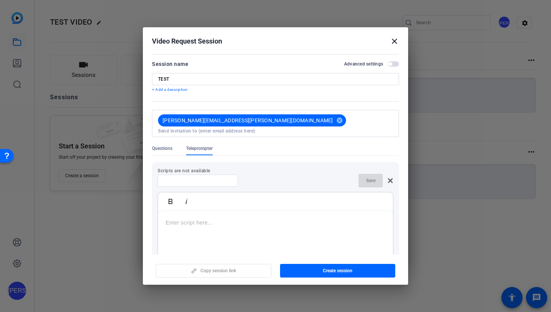
click at [175, 219] on p at bounding box center [276, 223] width 220 height 8
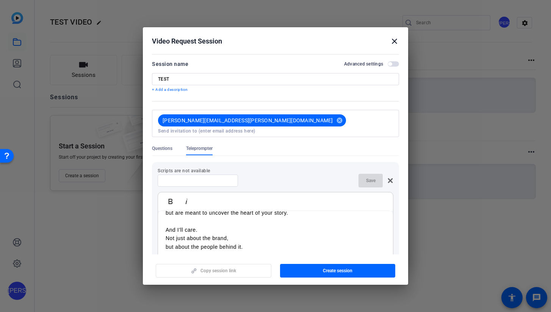
scroll to position [645, 0]
click at [158, 80] on div "TEST" at bounding box center [275, 79] width 247 height 12
click at [158, 79] on input "TEST" at bounding box center [275, 79] width 235 height 6
type input "Dallas TEST"
click at [337, 266] on span "button" at bounding box center [338, 271] width 116 height 18
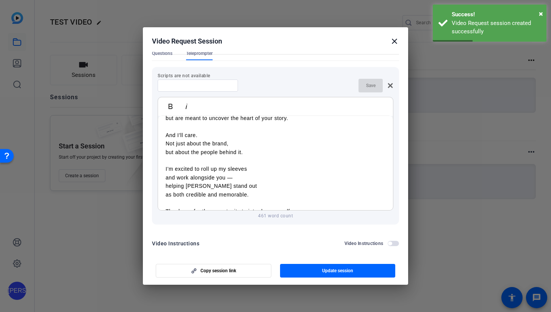
scroll to position [0, 0]
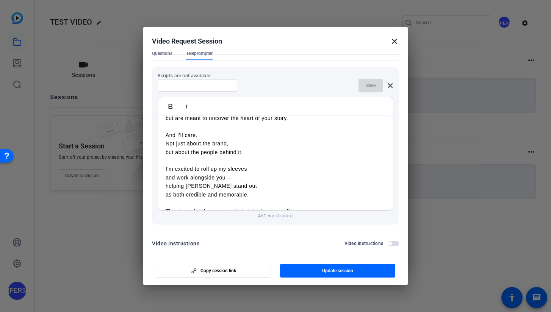
click at [393, 41] on mat-icon "close" at bounding box center [394, 41] width 9 height 9
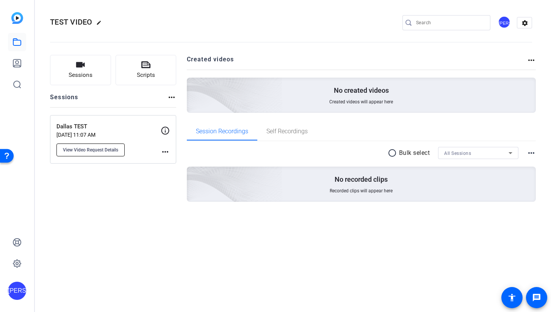
click at [101, 150] on span "View Video Request Details" at bounding box center [90, 150] width 55 height 6
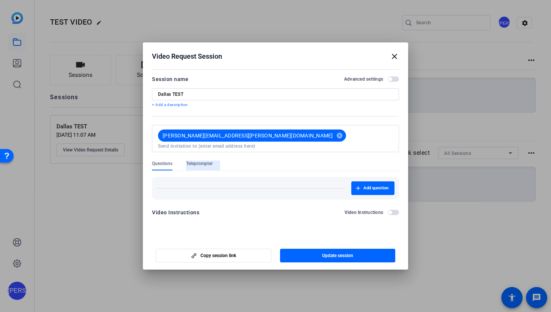
click at [203, 161] on span "Teleprompter" at bounding box center [199, 164] width 27 height 6
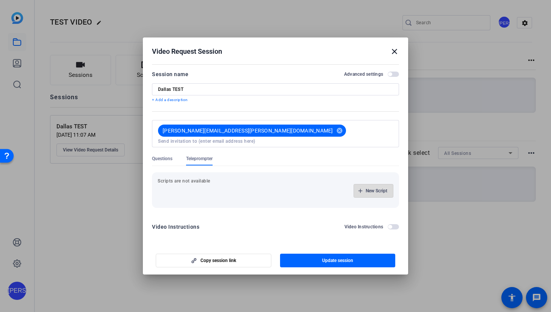
click at [372, 191] on span "button" at bounding box center [373, 191] width 39 height 18
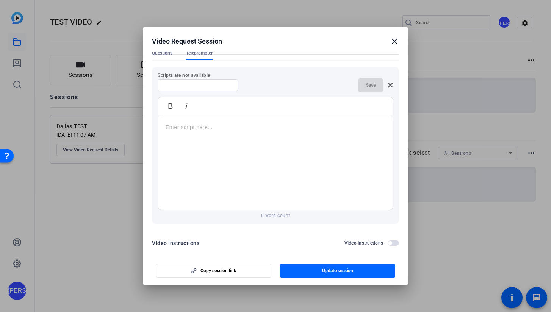
scroll to position [95, 0]
click at [179, 125] on p at bounding box center [276, 127] width 220 height 8
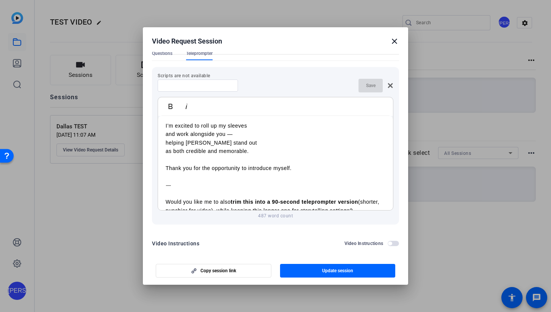
scroll to position [679, 0]
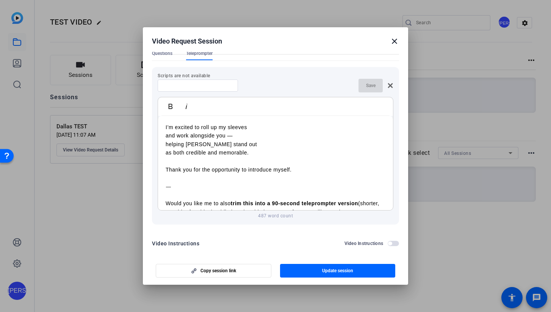
drag, startPoint x: 357, startPoint y: 195, endPoint x: 168, endPoint y: 166, distance: 191.2
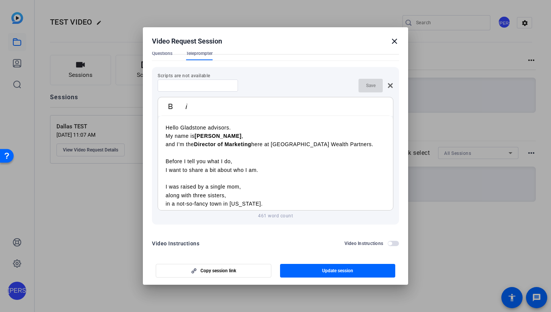
scroll to position [0, 0]
click at [180, 83] on input at bounding box center [198, 86] width 68 height 6
type input "DALLAS TEST"
click at [364, 83] on span "button" at bounding box center [370, 86] width 24 height 18
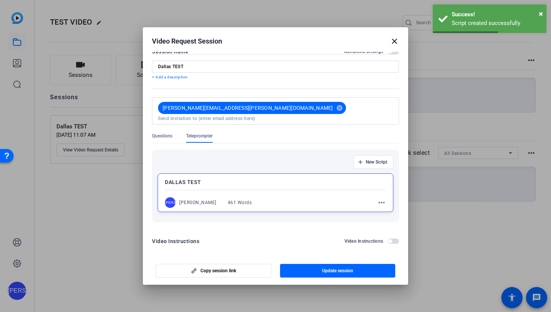
scroll to position [10, 0]
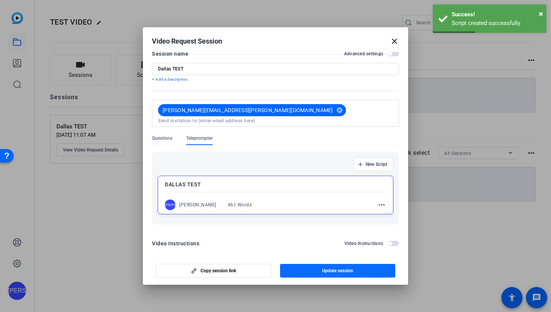
click at [332, 273] on span "Update session" at bounding box center [337, 271] width 31 height 6
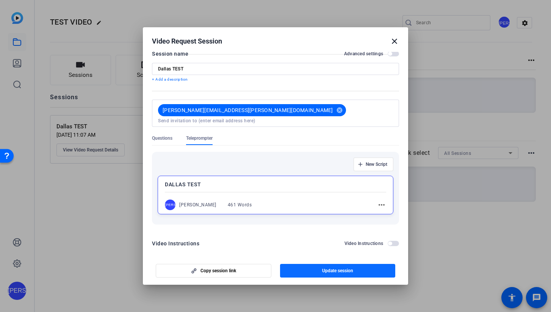
click at [339, 272] on span "Update session" at bounding box center [337, 271] width 31 height 6
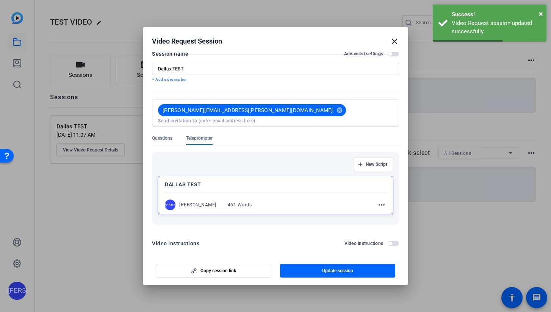
click at [395, 41] on mat-icon "close" at bounding box center [394, 41] width 9 height 9
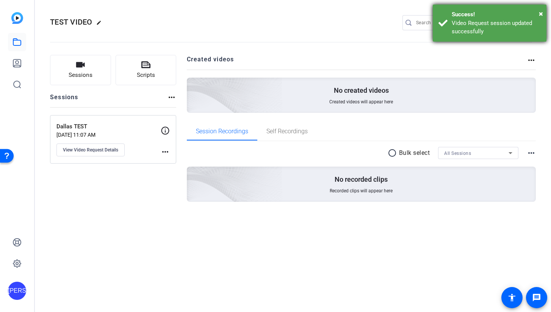
click at [545, 12] on div "× Success! Video Request session updated successfully" at bounding box center [489, 23] width 114 height 37
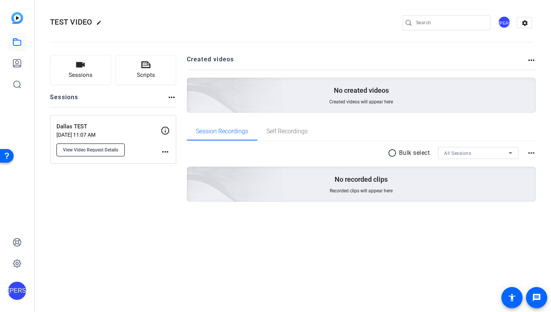
click at [116, 152] on span "View Video Request Details" at bounding box center [90, 150] width 55 height 6
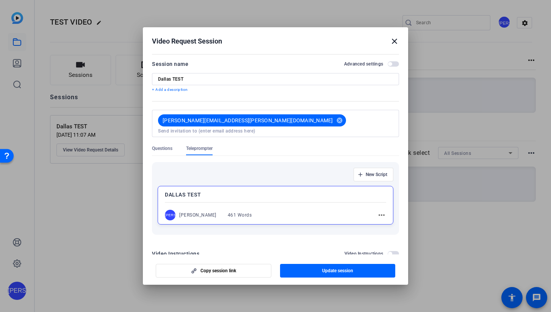
click at [383, 211] on mat-icon "more_horiz" at bounding box center [381, 215] width 9 height 9
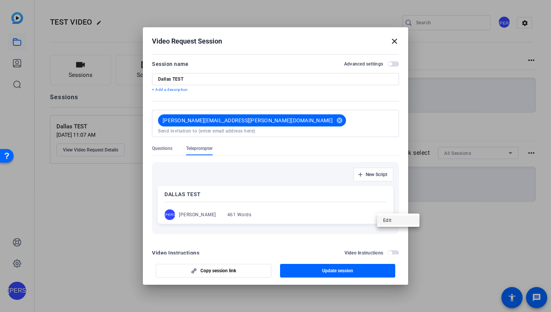
click at [384, 220] on span "Edit" at bounding box center [398, 219] width 30 height 9
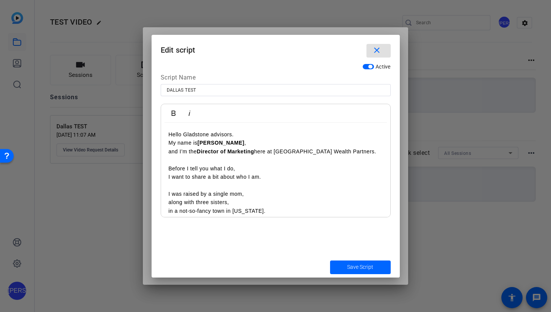
scroll to position [0, 0]
click at [357, 263] on span "Save Script" at bounding box center [360, 267] width 26 height 8
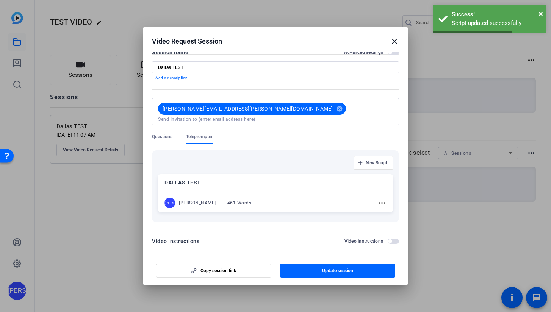
scroll to position [9, 0]
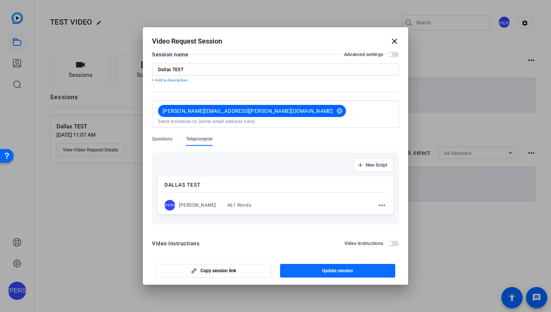
click at [331, 269] on span "Update session" at bounding box center [337, 271] width 31 height 6
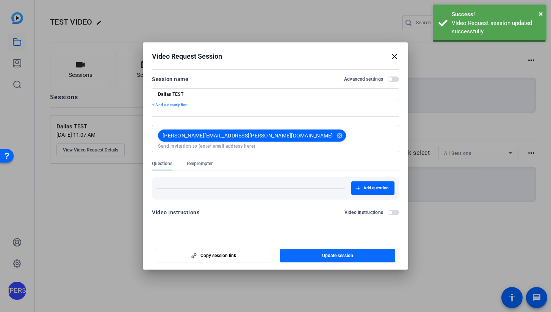
scroll to position [0, 0]
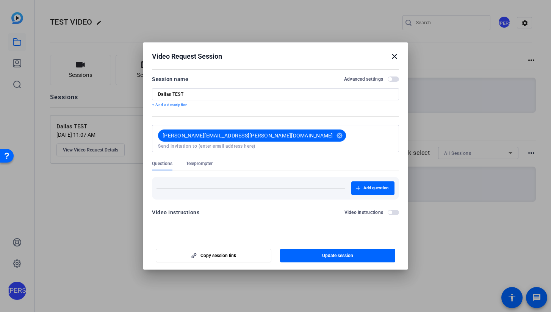
click at [394, 58] on mat-icon "close" at bounding box center [394, 56] width 9 height 9
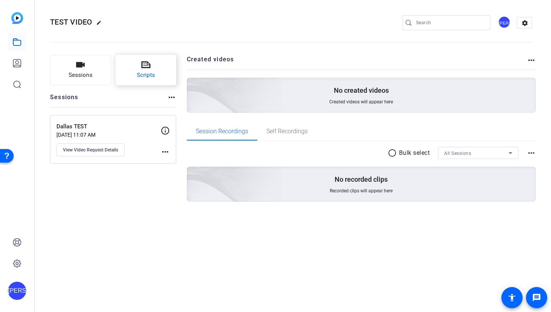
click at [143, 73] on span "Scripts" at bounding box center [146, 75] width 18 height 9
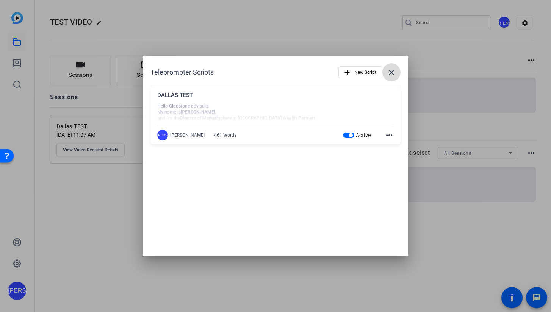
click at [393, 71] on mat-icon "close" at bounding box center [391, 72] width 9 height 9
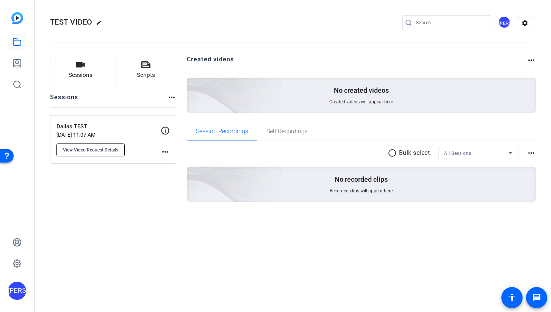
click at [101, 153] on button "View Video Request Details" at bounding box center [90, 150] width 68 height 13
type input "Dallas TEST"
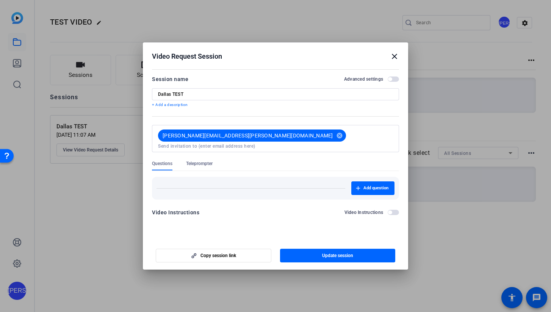
click at [209, 161] on span "Teleprompter" at bounding box center [199, 164] width 27 height 6
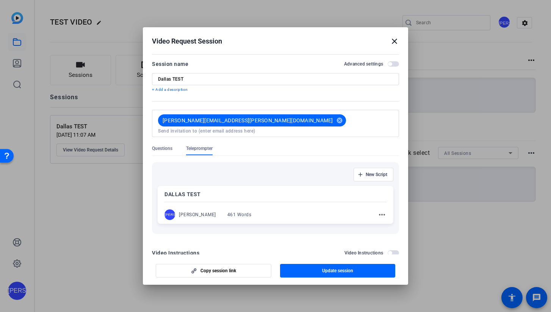
click at [382, 210] on mat-icon "more_horiz" at bounding box center [381, 214] width 9 height 9
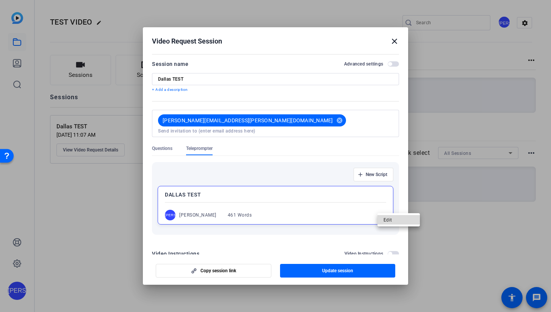
click at [384, 220] on span "Edit" at bounding box center [398, 219] width 30 height 9
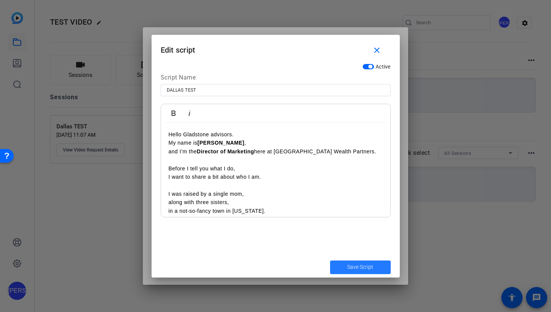
click at [360, 268] on span "Save Script" at bounding box center [360, 267] width 26 height 8
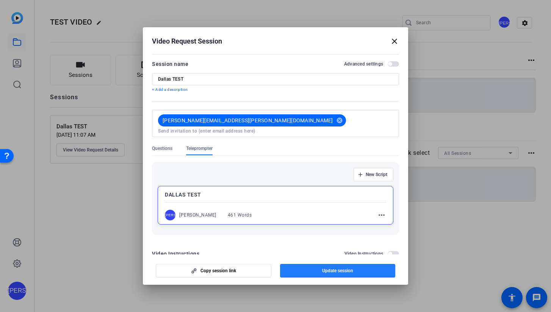
click at [332, 273] on span "Update session" at bounding box center [337, 271] width 31 height 6
click at [394, 43] on mat-icon "close" at bounding box center [394, 41] width 9 height 9
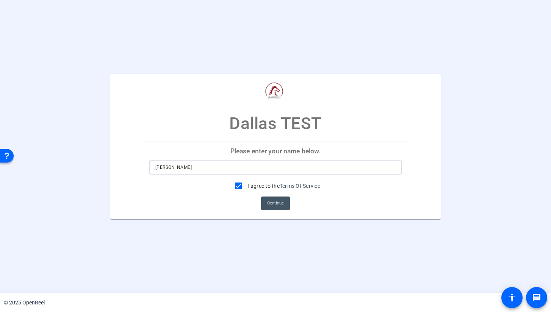
click at [282, 202] on span "Continue" at bounding box center [275, 203] width 17 height 11
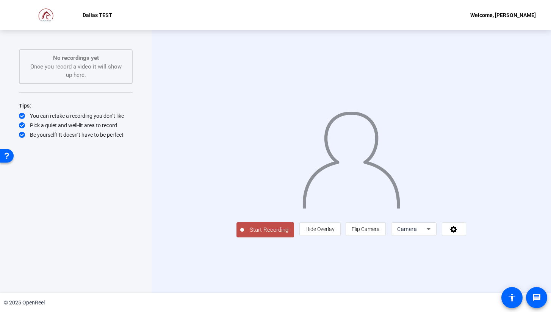
click at [244, 234] on span "Start Recording" at bounding box center [269, 230] width 50 height 9
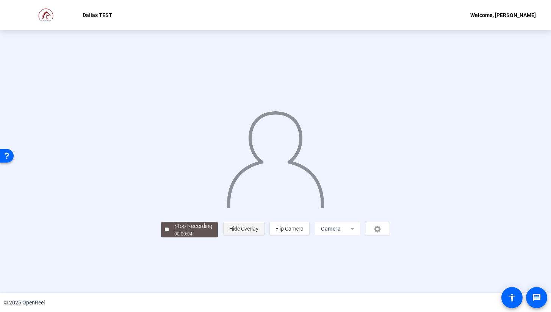
click at [258, 236] on span "Hide Overlay" at bounding box center [243, 229] width 29 height 14
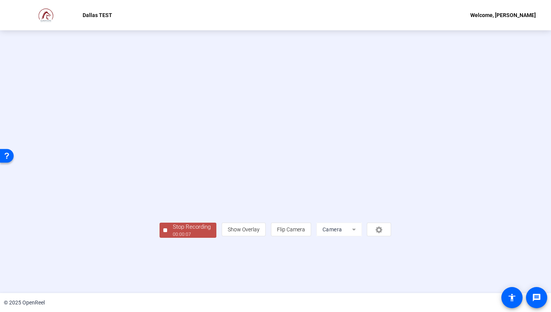
click at [391, 236] on div "person Show Overlay flip Flip Camera Camera" at bounding box center [306, 230] width 169 height 14
click at [173, 231] on div "Stop Recording" at bounding box center [192, 227] width 38 height 9
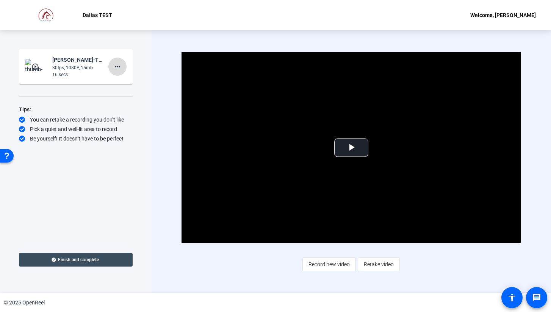
click at [116, 70] on mat-icon "more_horiz" at bounding box center [117, 66] width 9 height 9
click at [120, 82] on span "Delete clip" at bounding box center [129, 82] width 30 height 9
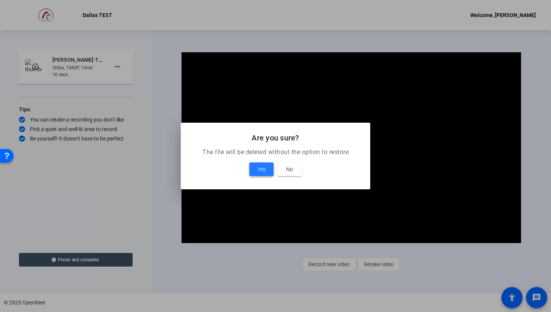
click at [261, 172] on span "Yes" at bounding box center [261, 169] width 8 height 9
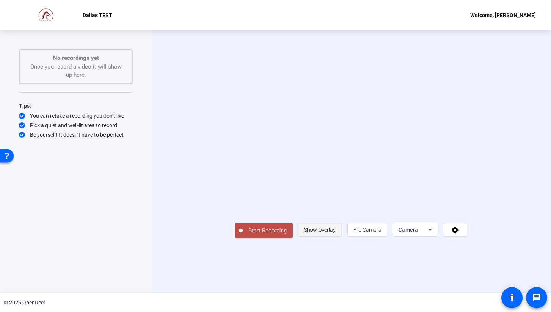
click at [336, 233] on span "Show Overlay" at bounding box center [320, 230] width 32 height 6
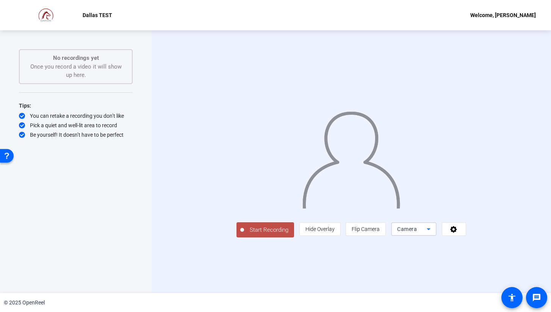
click at [430, 230] on icon at bounding box center [428, 229] width 4 height 2
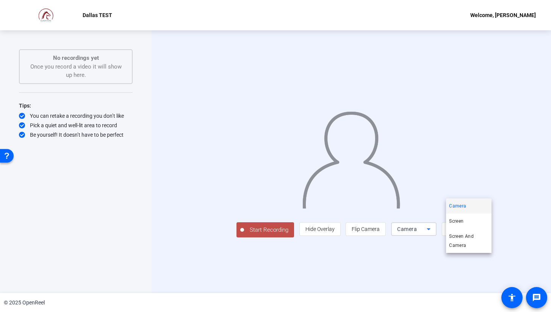
click at [484, 260] on div at bounding box center [275, 156] width 551 height 312
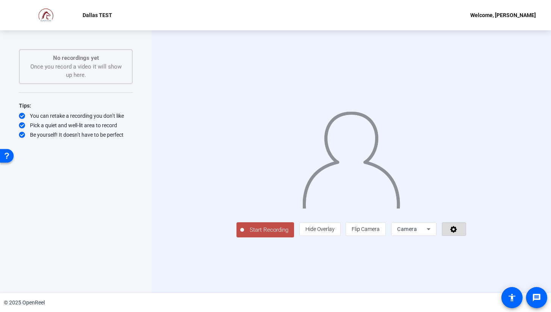
click at [457, 233] on icon at bounding box center [453, 229] width 7 height 7
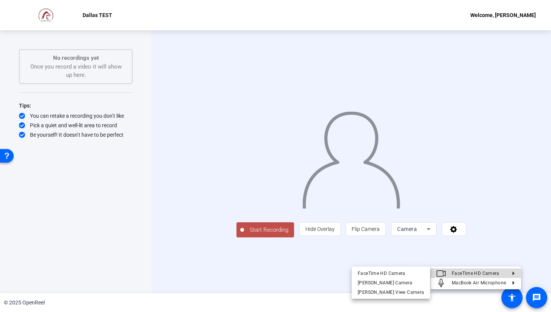
click at [495, 275] on span "FaceTime HD Camera" at bounding box center [475, 273] width 48 height 5
click at [301, 264] on div at bounding box center [275, 156] width 551 height 312
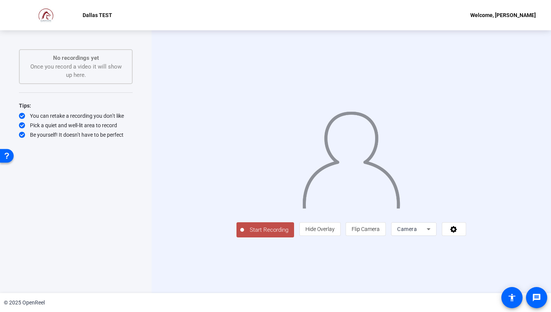
click at [506, 14] on div "Welcome, [PERSON_NAME]" at bounding box center [503, 15] width 66 height 9
click at [89, 17] on div at bounding box center [275, 156] width 551 height 312
click at [540, 298] on mat-icon "message" at bounding box center [536, 297] width 9 height 9
click at [47, 17] on img at bounding box center [47, 15] width 64 height 15
click at [90, 17] on p "Dallas TEST" at bounding box center [98, 15] width 30 height 9
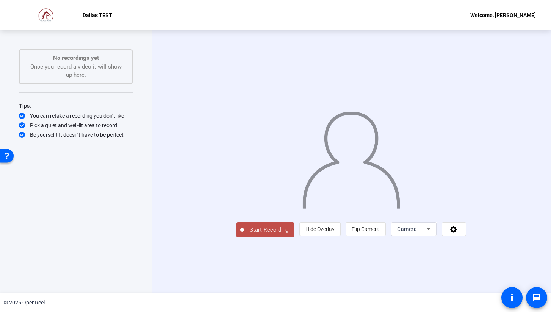
click at [507, 14] on div "Welcome, [PERSON_NAME]" at bounding box center [503, 15] width 66 height 9
click at [423, 23] on div at bounding box center [275, 156] width 551 height 312
click at [244, 234] on span "Start Recording" at bounding box center [269, 230] width 50 height 9
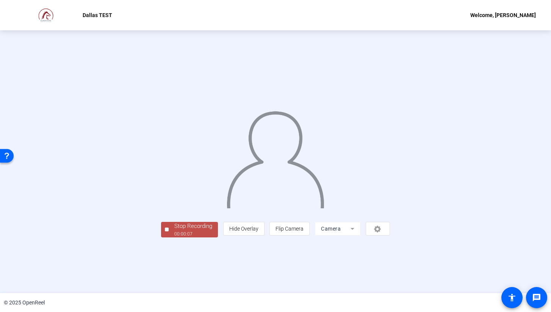
click at [174, 237] on div "00:00:07" at bounding box center [193, 234] width 38 height 7
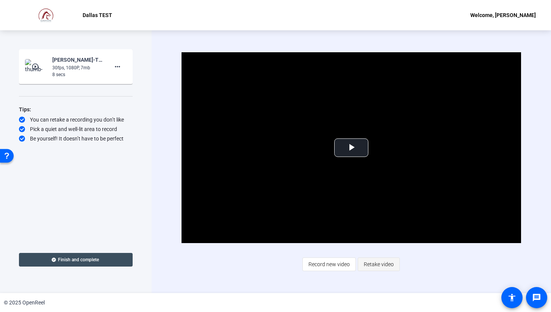
click at [379, 262] on span "Retake video" at bounding box center [379, 264] width 30 height 14
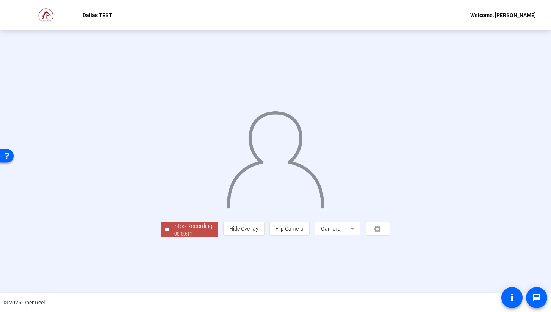
click at [174, 231] on div "Stop Recording" at bounding box center [193, 226] width 38 height 9
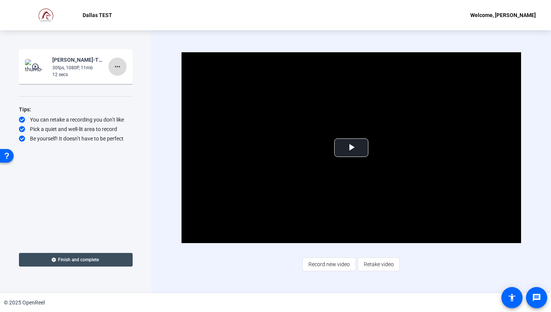
click at [116, 66] on mat-icon "more_horiz" at bounding box center [117, 66] width 9 height 9
click at [120, 83] on span "Delete clip" at bounding box center [129, 82] width 30 height 9
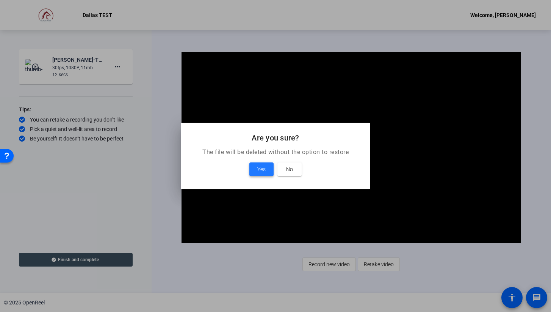
click at [263, 169] on span "Yes" at bounding box center [261, 169] width 8 height 9
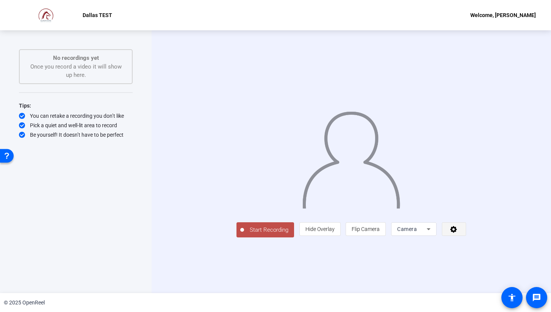
click at [458, 233] on icon at bounding box center [453, 229] width 9 height 8
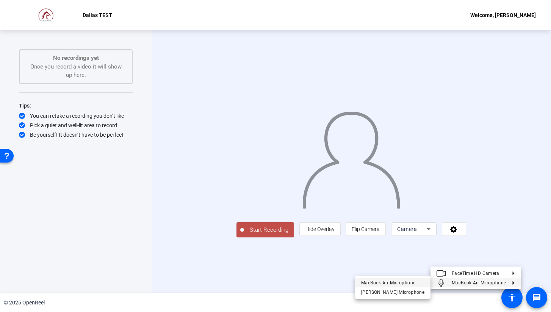
click at [408, 286] on span "MacBook Air Microphone" at bounding box center [392, 282] width 63 height 9
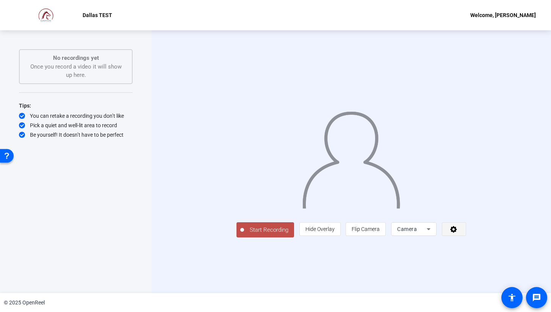
click at [457, 233] on icon at bounding box center [453, 229] width 7 height 7
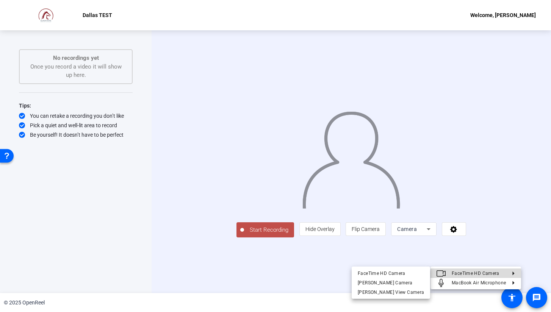
click at [480, 275] on span "FaceTime HD Camera" at bounding box center [475, 273] width 48 height 5
click at [412, 273] on div "FaceTime HD Camera" at bounding box center [391, 273] width 66 height 9
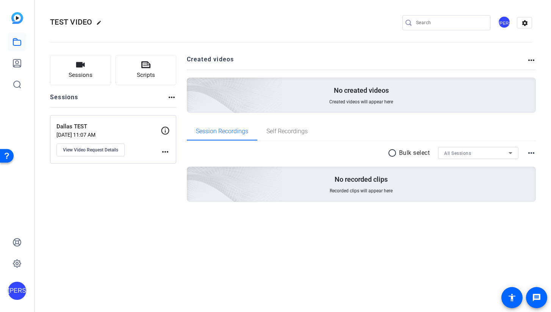
click at [90, 132] on p "[DATE] 11:07 AM" at bounding box center [108, 135] width 104 height 6
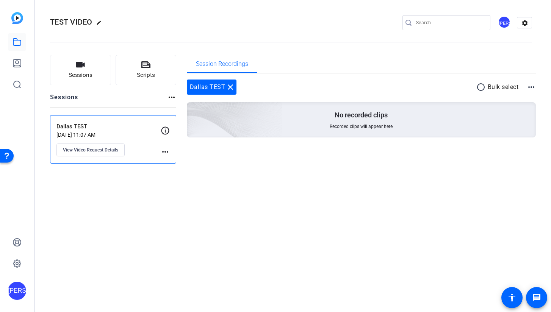
click at [166, 154] on mat-icon "more_horiz" at bounding box center [165, 151] width 9 height 9
click at [112, 99] on div at bounding box center [275, 156] width 551 height 312
click at [92, 74] on button "Sessions" at bounding box center [80, 70] width 61 height 30
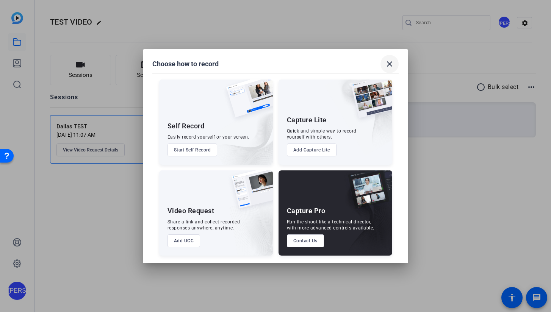
click at [0, 0] on mat-icon "close" at bounding box center [0, 0] width 0 height 0
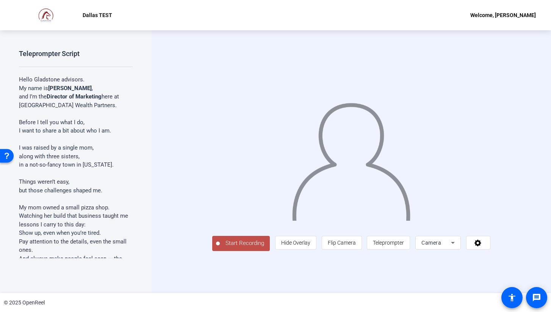
click at [220, 248] on span "Start Recording" at bounding box center [245, 243] width 50 height 9
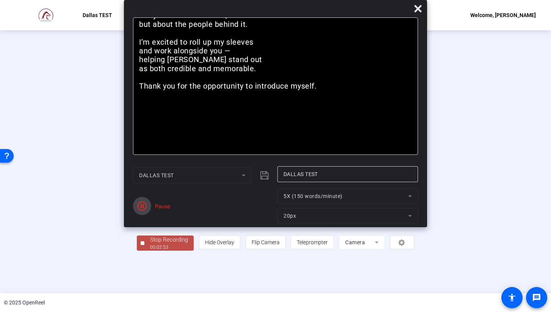
click at [142, 206] on icon "button" at bounding box center [141, 205] width 9 height 9
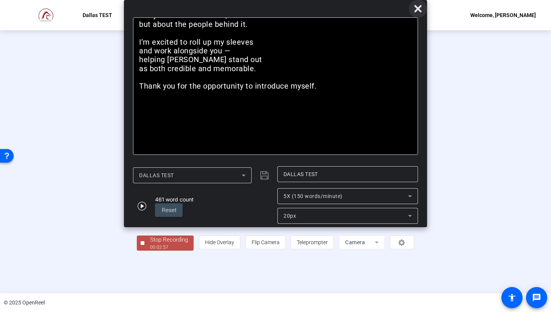
click at [0, 0] on icon at bounding box center [0, 0] width 0 height 0
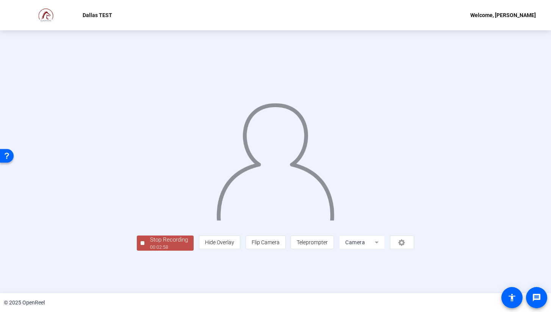
click at [150, 244] on div "Stop Recording" at bounding box center [169, 240] width 38 height 9
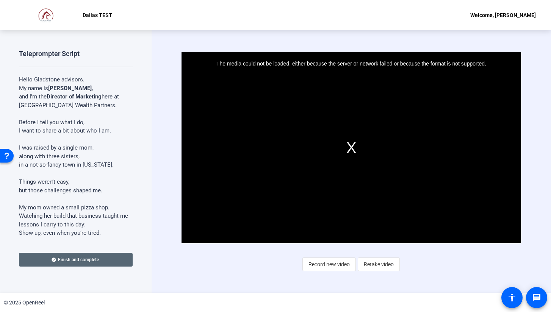
click at [84, 256] on span at bounding box center [76, 260] width 114 height 18
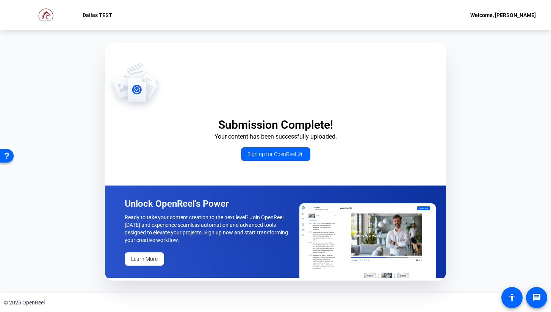
click at [103, 13] on p "Dallas TEST" at bounding box center [98, 15] width 30 height 9
click at [47, 19] on img at bounding box center [47, 15] width 64 height 15
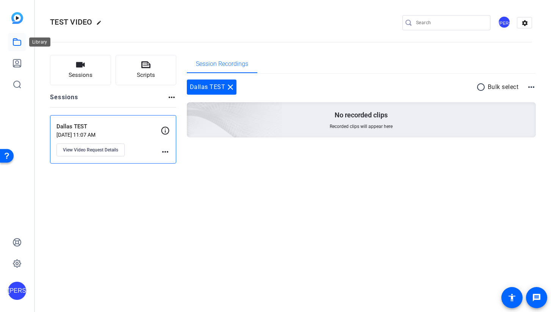
click at [16, 41] on icon at bounding box center [17, 42] width 8 height 7
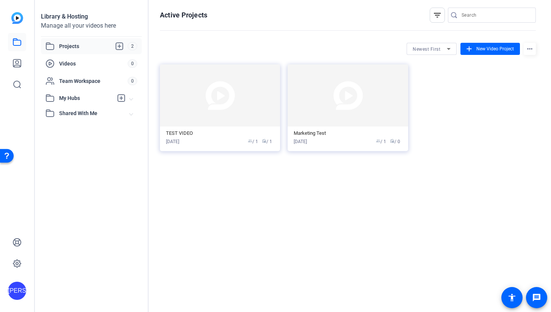
click at [70, 49] on span "Projects" at bounding box center [93, 46] width 69 height 9
click at [20, 64] on icon at bounding box center [17, 63] width 8 height 8
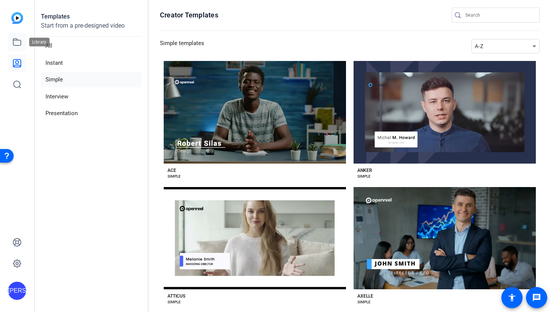
click at [15, 41] on icon at bounding box center [16, 41] width 9 height 9
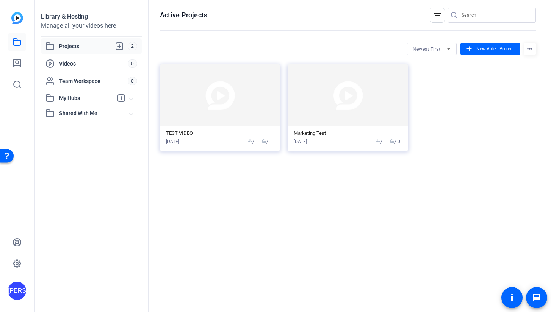
click at [75, 50] on span "Projects" at bounding box center [93, 46] width 69 height 9
click at [181, 132] on div "TEST VIDEO" at bounding box center [220, 133] width 108 height 6
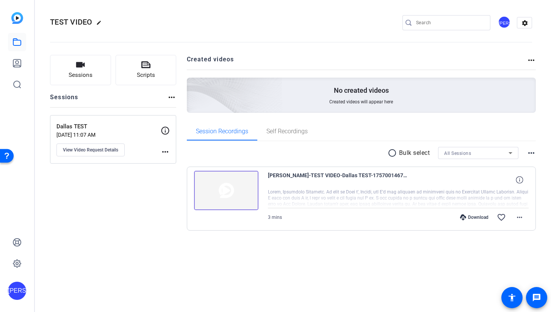
click at [228, 189] on img at bounding box center [226, 190] width 64 height 39
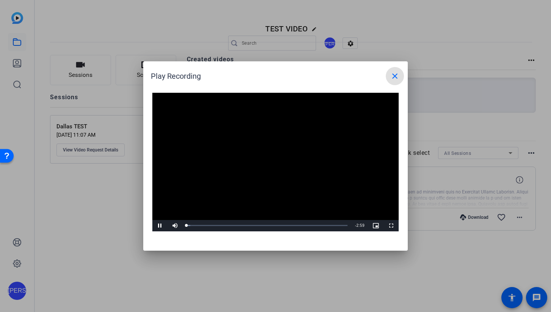
click at [270, 160] on video "Video Player" at bounding box center [275, 162] width 246 height 139
click at [159, 226] on span "Video Player" at bounding box center [159, 226] width 15 height 0
click at [398, 72] on mat-icon "close" at bounding box center [394, 76] width 9 height 9
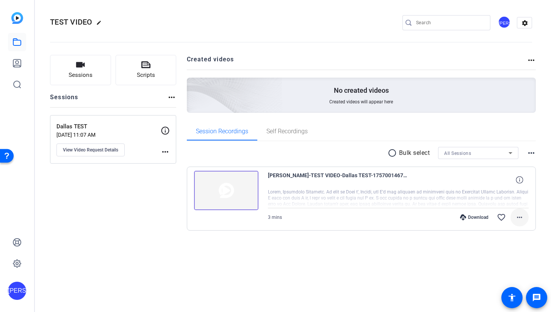
click at [522, 216] on mat-icon "more_horiz" at bounding box center [519, 217] width 9 height 9
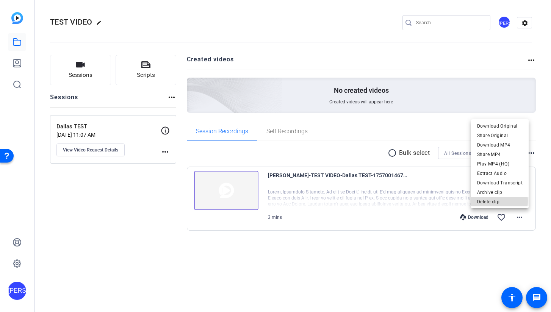
click at [493, 201] on span "Delete clip" at bounding box center [499, 201] width 45 height 9
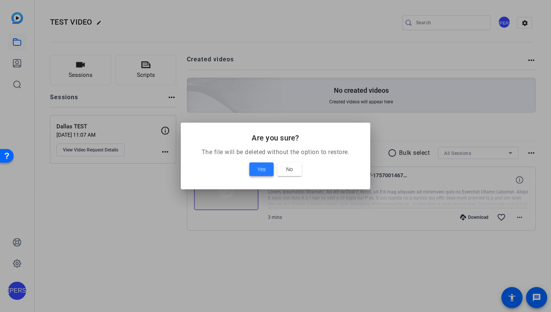
click at [264, 169] on span "Yes" at bounding box center [261, 169] width 8 height 9
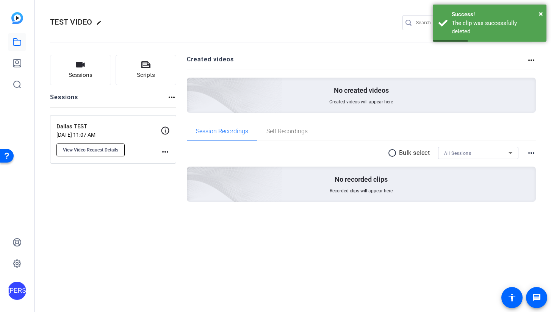
click at [107, 150] on span "View Video Request Details" at bounding box center [90, 150] width 55 height 6
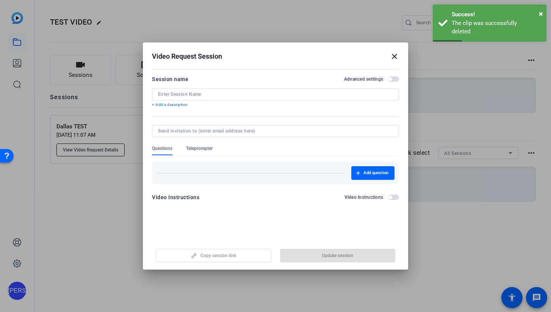
type input "Dallas TEST"
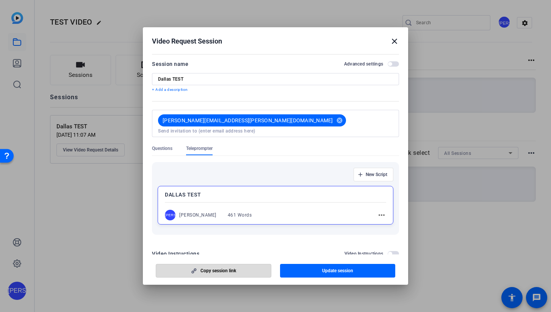
click at [250, 273] on span "button" at bounding box center [213, 271] width 115 height 18
click at [393, 41] on mat-icon "close" at bounding box center [394, 41] width 9 height 9
